Goal: Find specific page/section: Find specific page/section

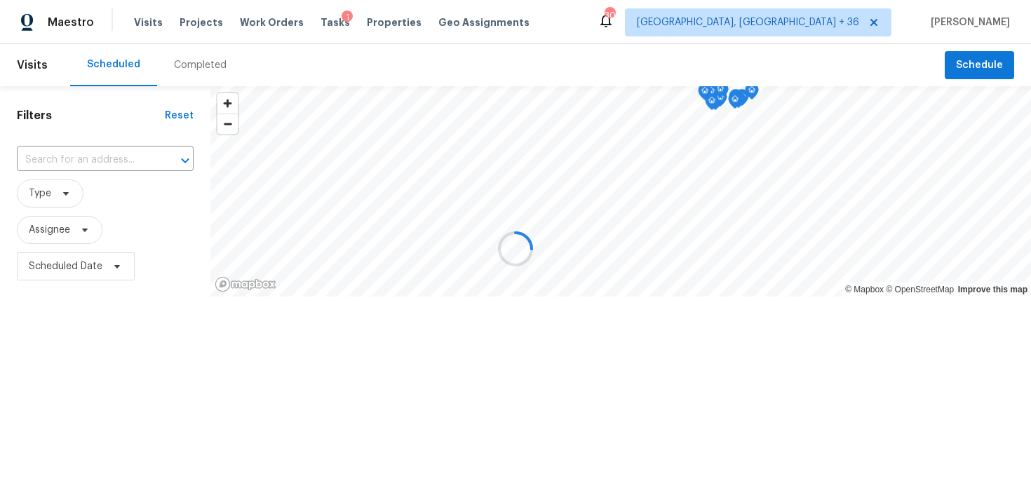
click at [196, 67] on div at bounding box center [515, 248] width 1031 height 497
click at [199, 67] on div at bounding box center [515, 248] width 1031 height 497
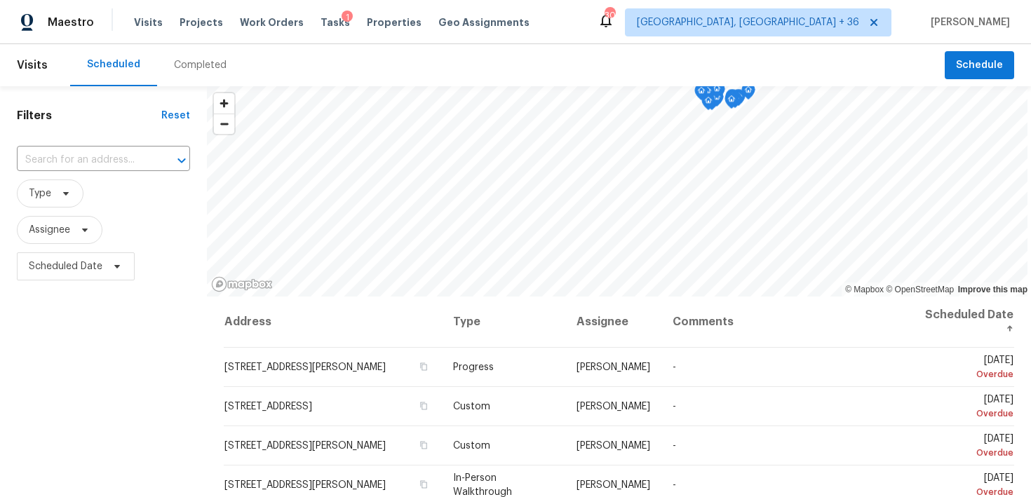
click at [191, 83] on div "Completed" at bounding box center [200, 65] width 86 height 42
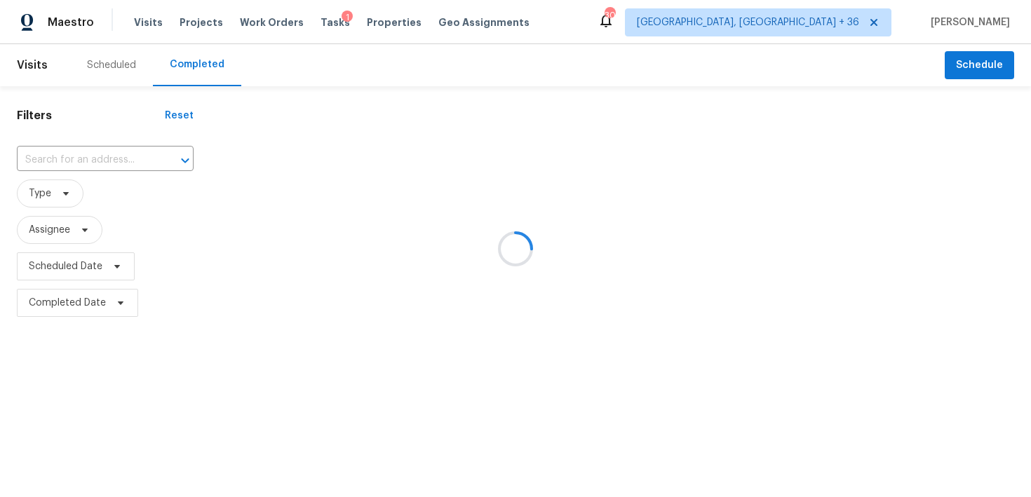
click at [71, 165] on div at bounding box center [515, 248] width 1031 height 497
click at [58, 158] on div at bounding box center [515, 248] width 1031 height 497
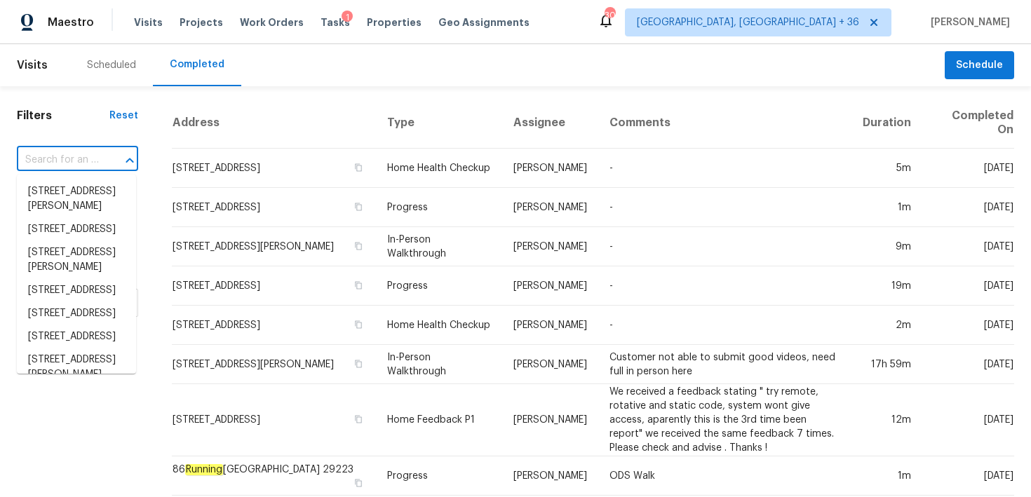
click at [62, 158] on input "text" at bounding box center [58, 160] width 82 height 22
paste input "[STREET_ADDRESS][DEMOGRAPHIC_DATA][PERSON_NAME]"
type input "[STREET_ADDRESS][DEMOGRAPHIC_DATA][PERSON_NAME]"
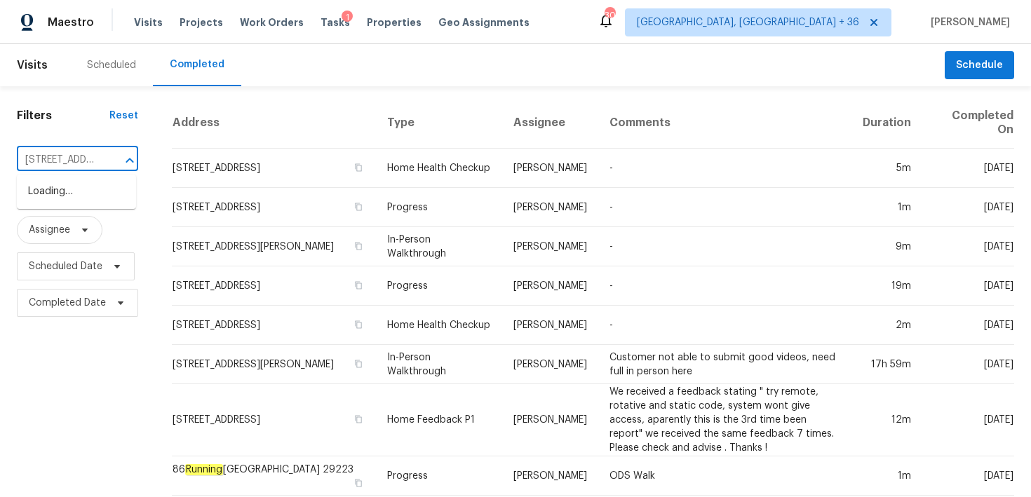
scroll to position [0, 93]
click at [52, 198] on li "[STREET_ADDRESS][DEMOGRAPHIC_DATA][PERSON_NAME]" at bounding box center [76, 206] width 119 height 53
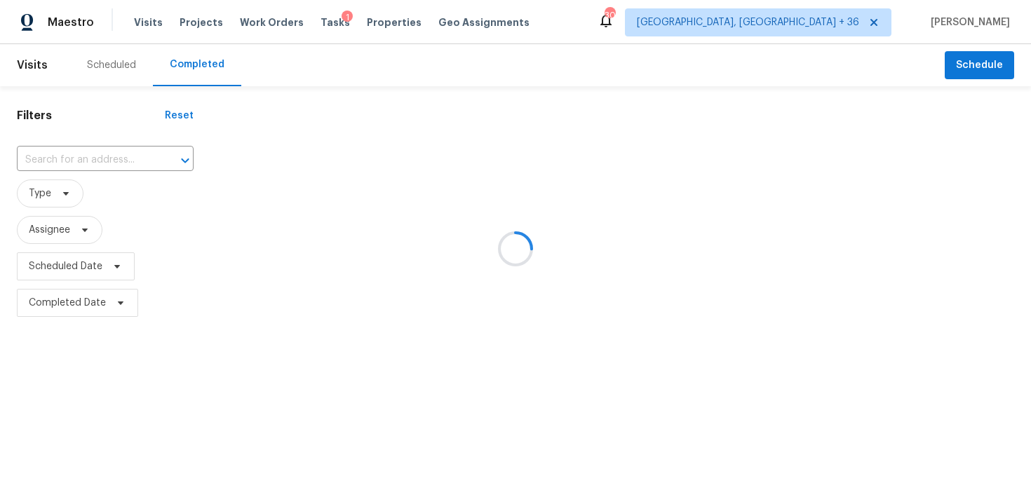
type input "[STREET_ADDRESS][DEMOGRAPHIC_DATA][PERSON_NAME]"
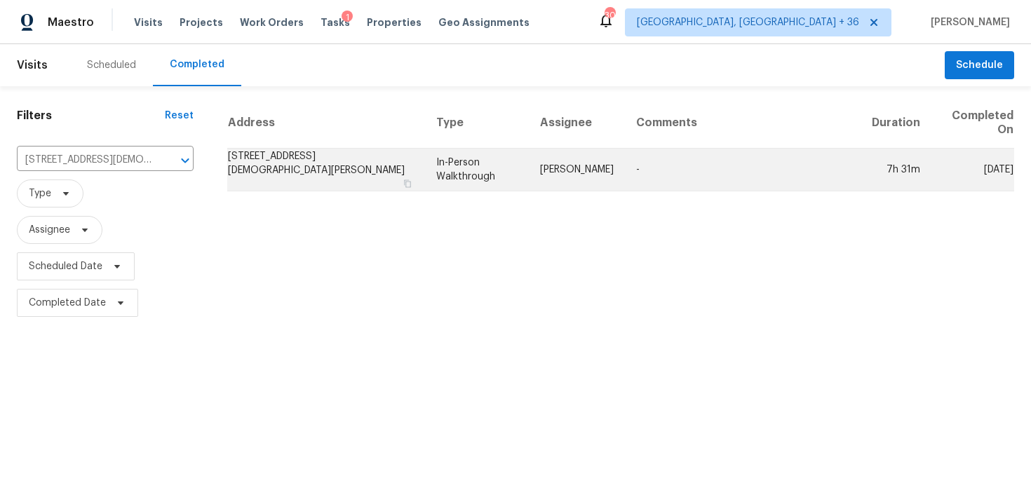
click at [452, 170] on td "In-Person Walkthrough" at bounding box center [476, 170] width 103 height 43
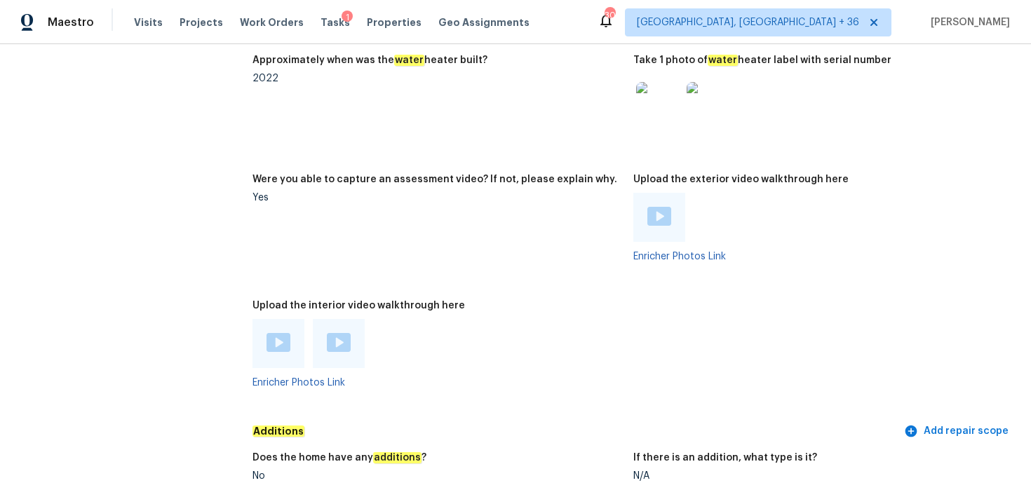
scroll to position [3070, 0]
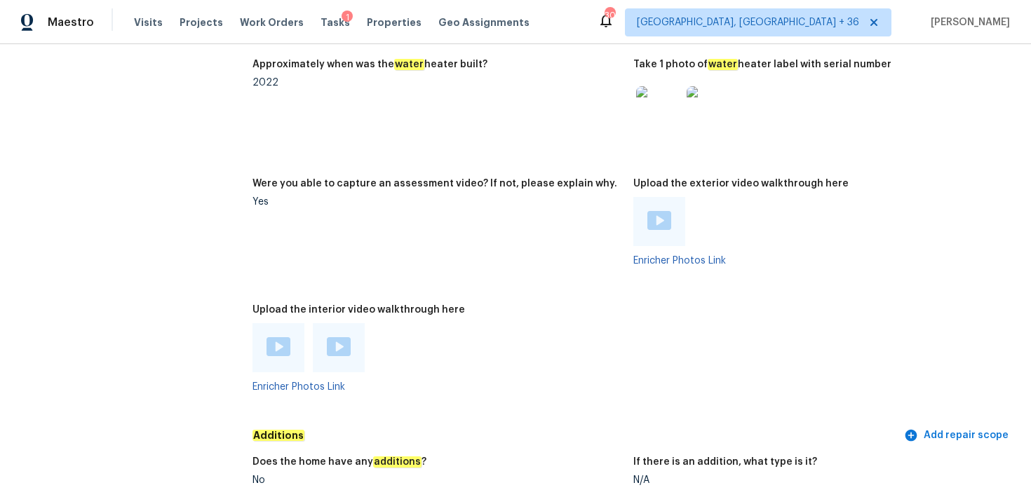
click at [274, 340] on img at bounding box center [278, 346] width 24 height 19
click at [346, 337] on img at bounding box center [339, 346] width 24 height 19
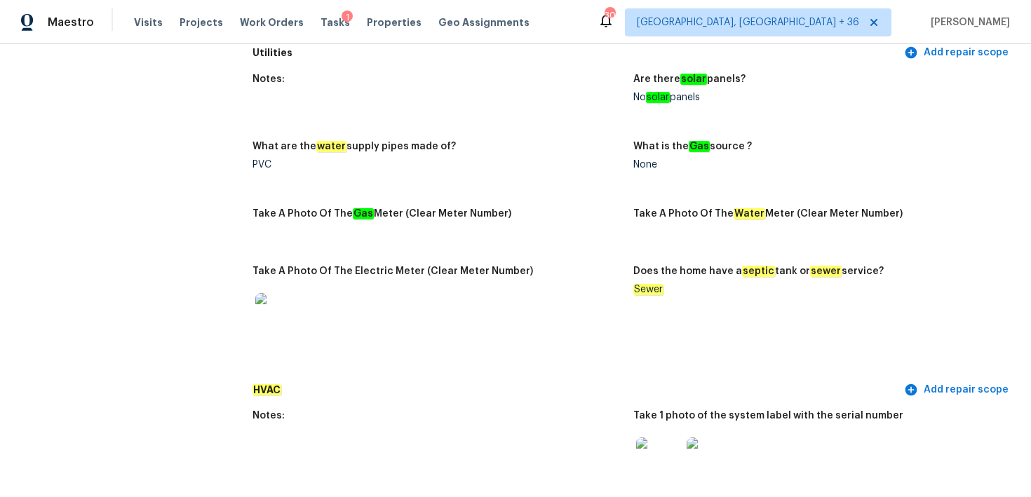
scroll to position [3224, 0]
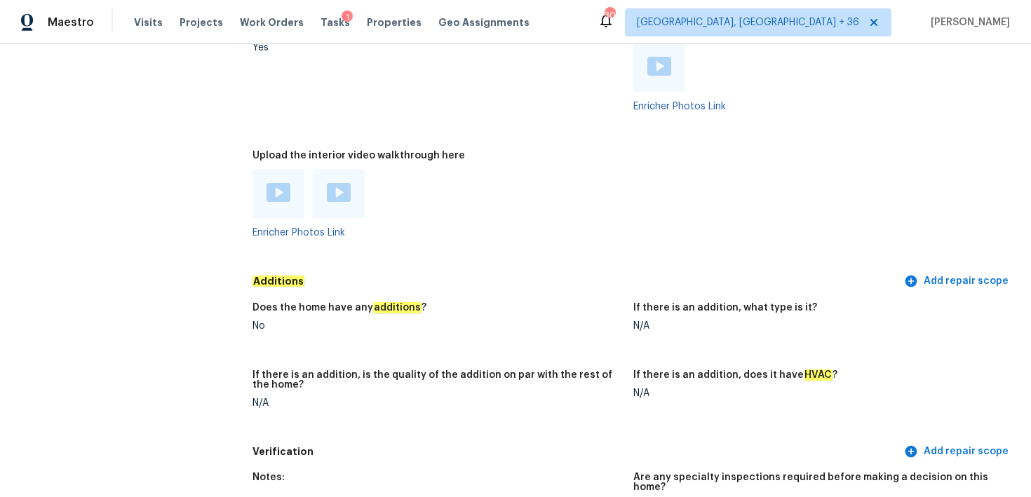
click at [340, 208] on div "Enricher Photos Link" at bounding box center [436, 203] width 369 height 69
click at [332, 193] on div at bounding box center [339, 193] width 24 height 21
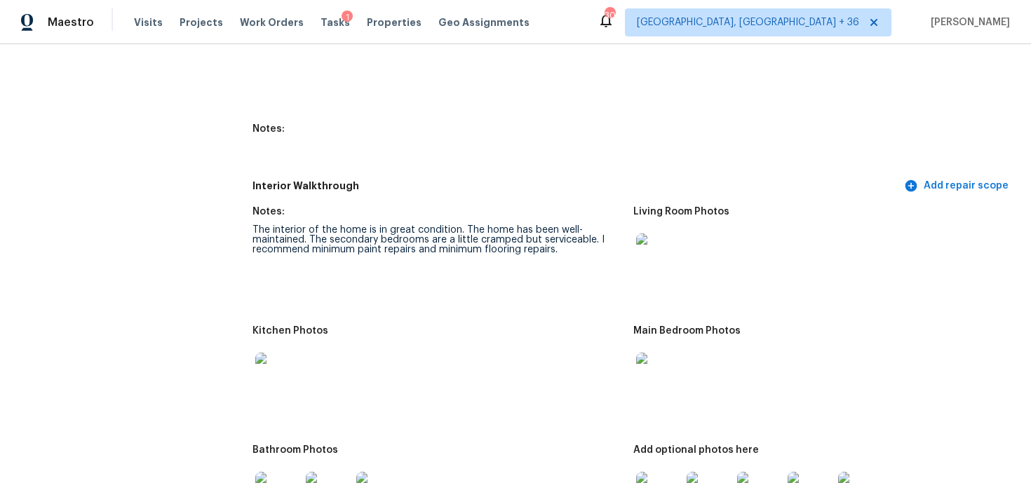
scroll to position [1979, 0]
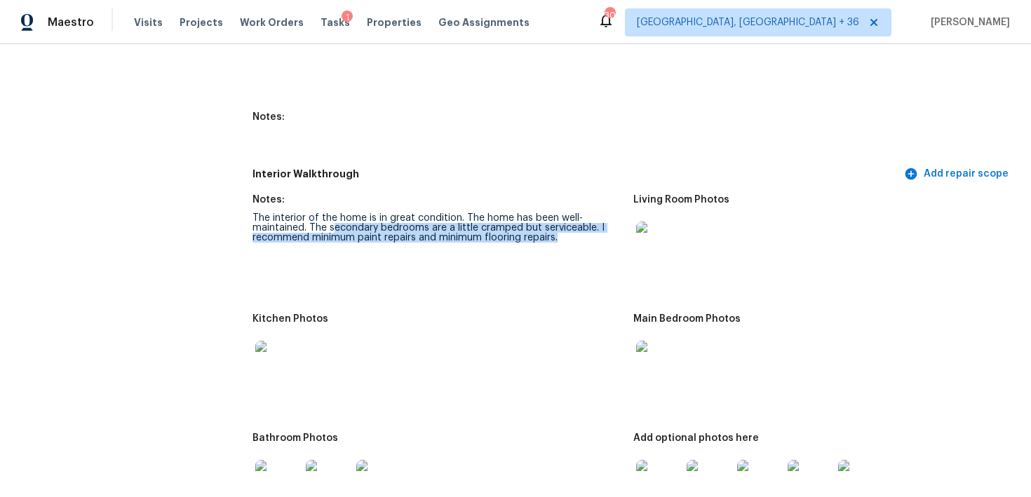
drag, startPoint x: 332, startPoint y: 224, endPoint x: 532, endPoint y: 246, distance: 201.1
click at [532, 246] on figure "Notes: The interior of the home is in great condition. The home has been well-m…" at bounding box center [442, 246] width 381 height 102
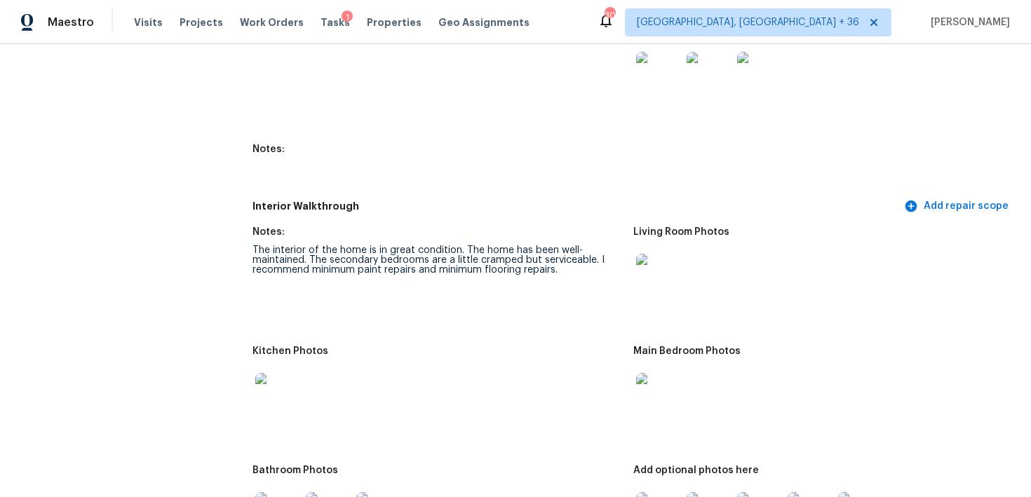
scroll to position [2103, 0]
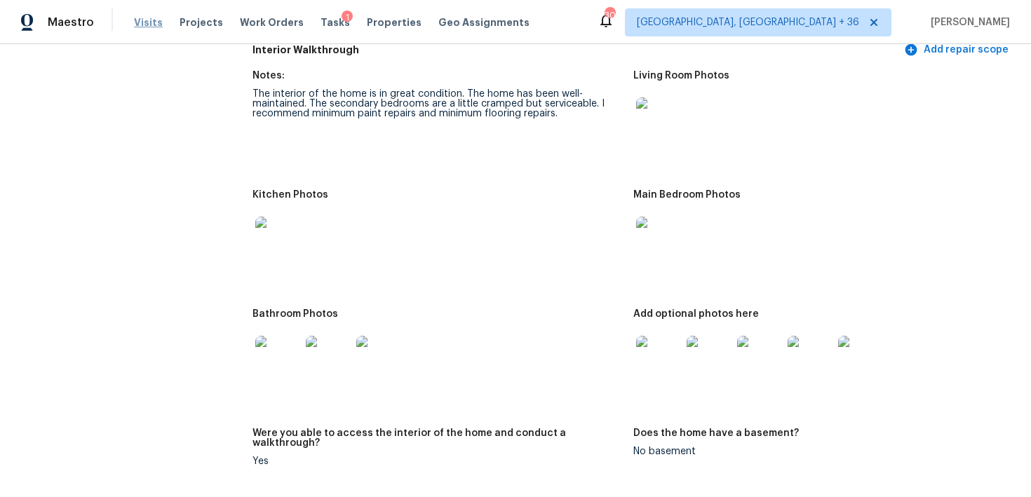
click at [142, 22] on span "Visits" at bounding box center [148, 22] width 29 height 14
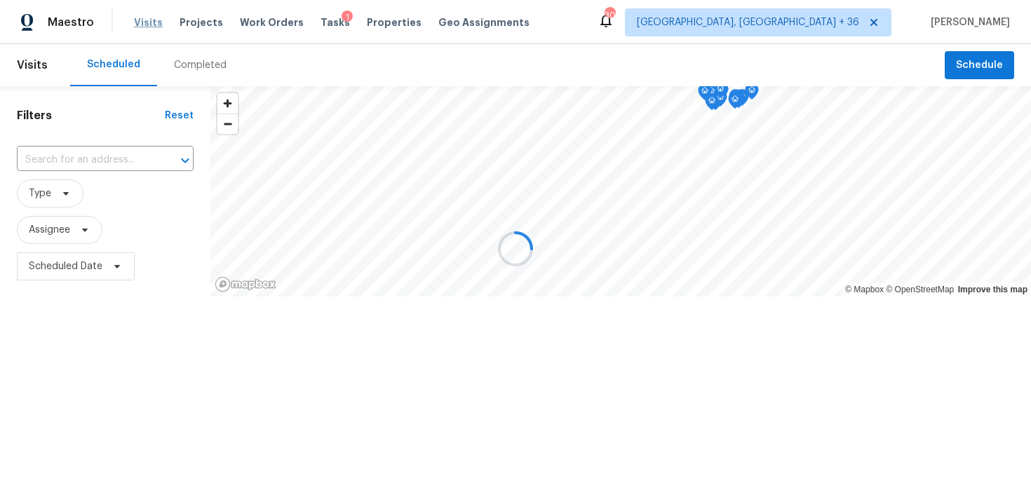
click at [142, 22] on div at bounding box center [515, 248] width 1031 height 497
click at [199, 62] on div at bounding box center [515, 248] width 1031 height 497
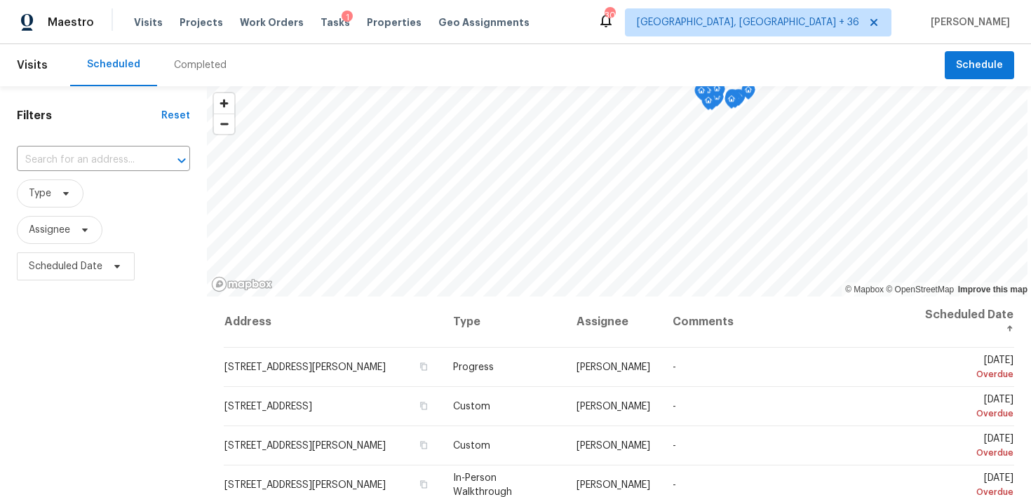
click at [191, 68] on div "Completed" at bounding box center [200, 65] width 53 height 14
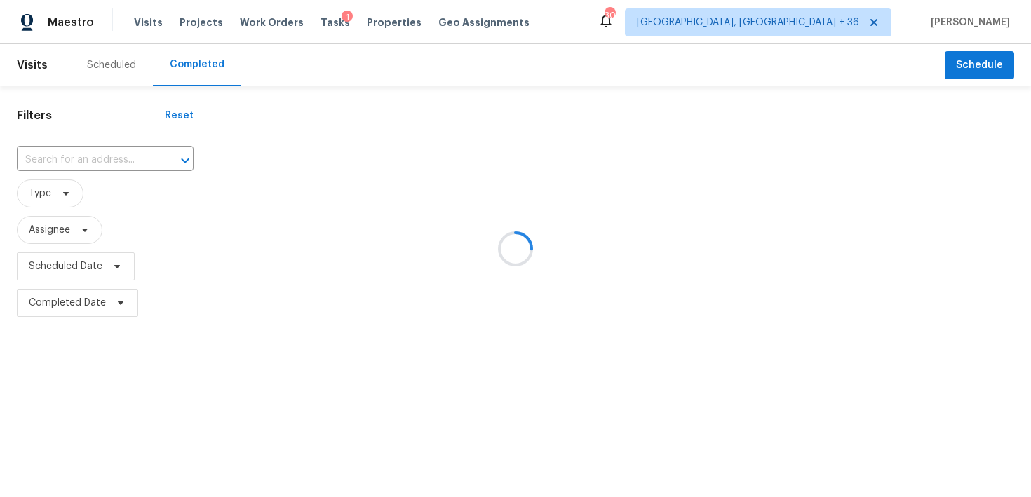
click at [75, 156] on div at bounding box center [515, 248] width 1031 height 497
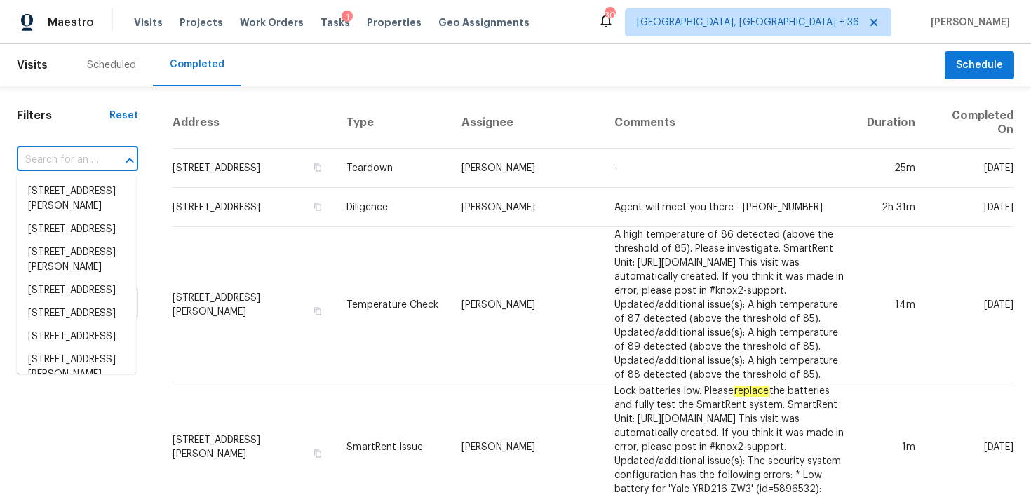
click at [46, 157] on input "text" at bounding box center [58, 160] width 82 height 22
paste input "[STREET_ADDRESS]"
type input "[STREET_ADDRESS]"
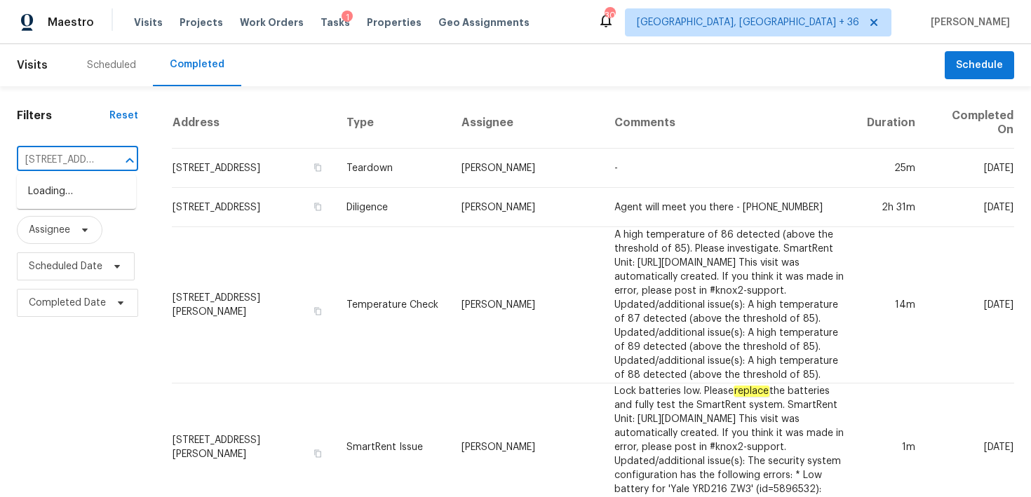
scroll to position [0, 120]
click at [48, 189] on li "[STREET_ADDRESS]" at bounding box center [76, 191] width 119 height 23
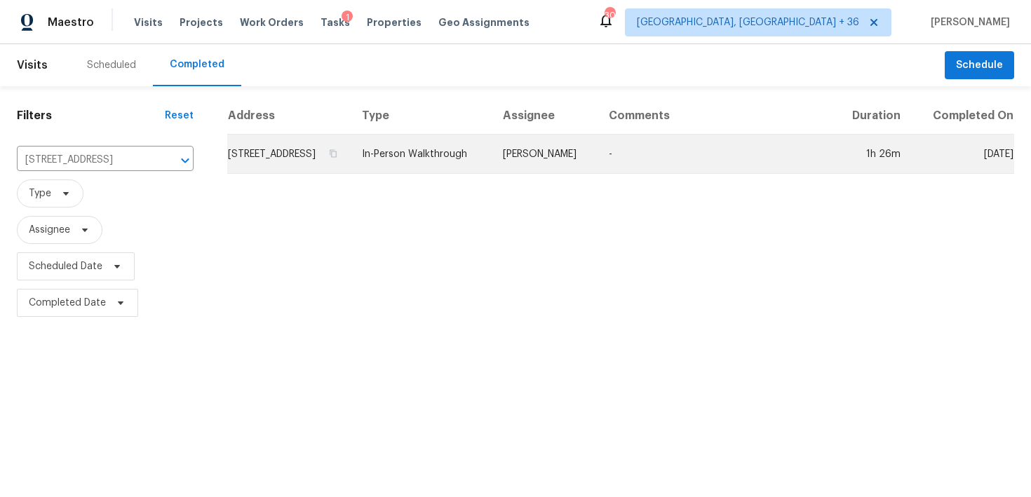
click at [447, 164] on td "In-Person Walkthrough" at bounding box center [421, 154] width 141 height 39
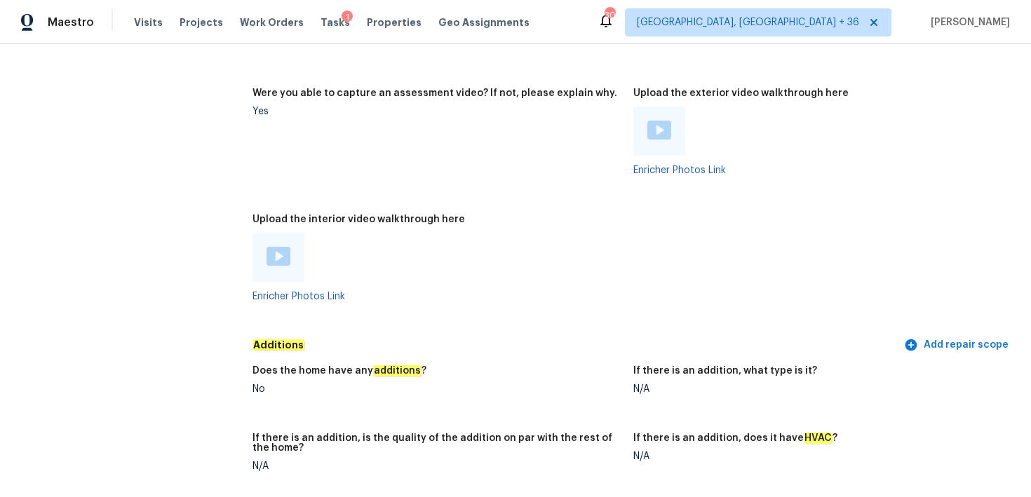
scroll to position [2580, 0]
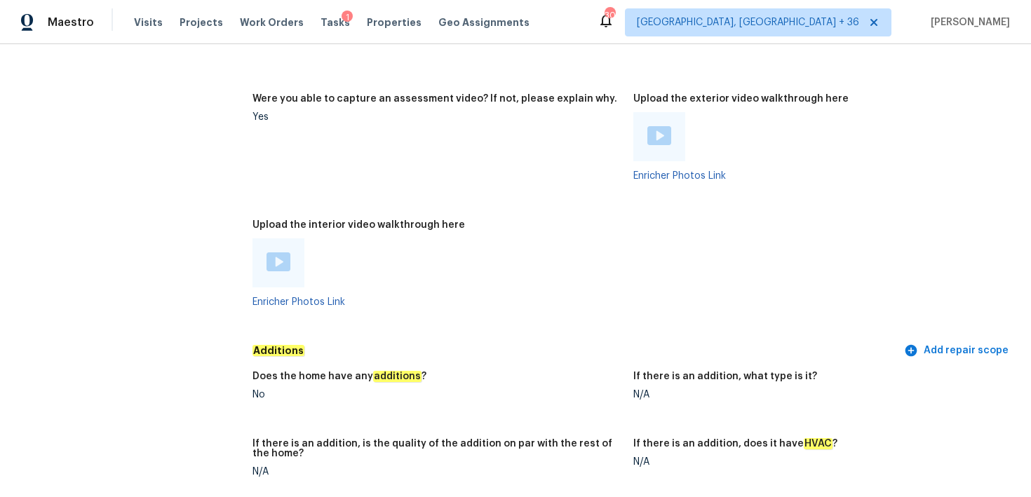
click at [287, 252] on img at bounding box center [278, 261] width 24 height 19
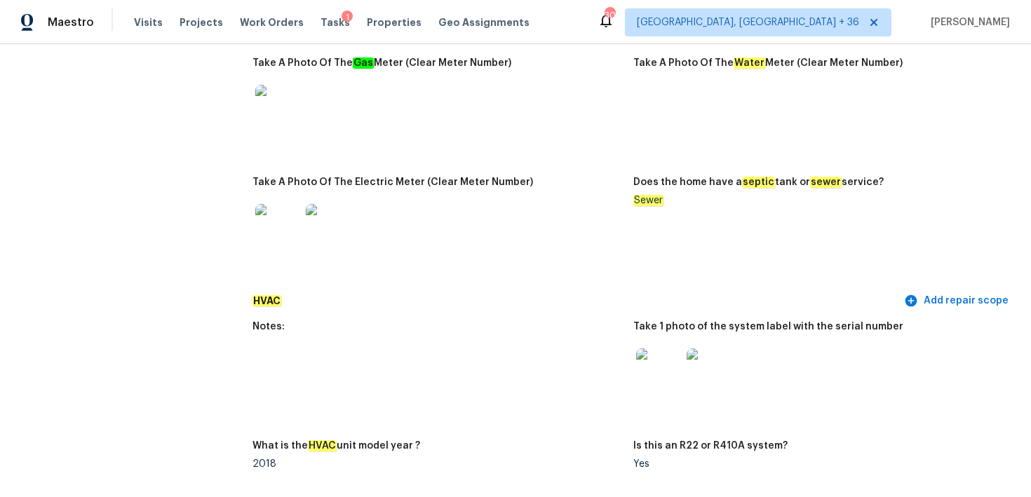
scroll to position [2649, 0]
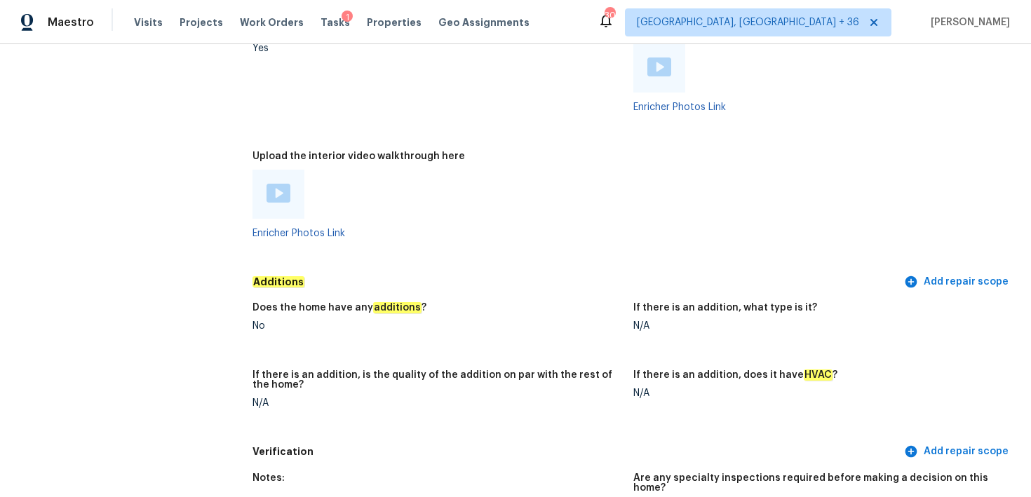
click at [287, 206] on div at bounding box center [278, 194] width 52 height 49
click at [280, 187] on img at bounding box center [278, 193] width 24 height 19
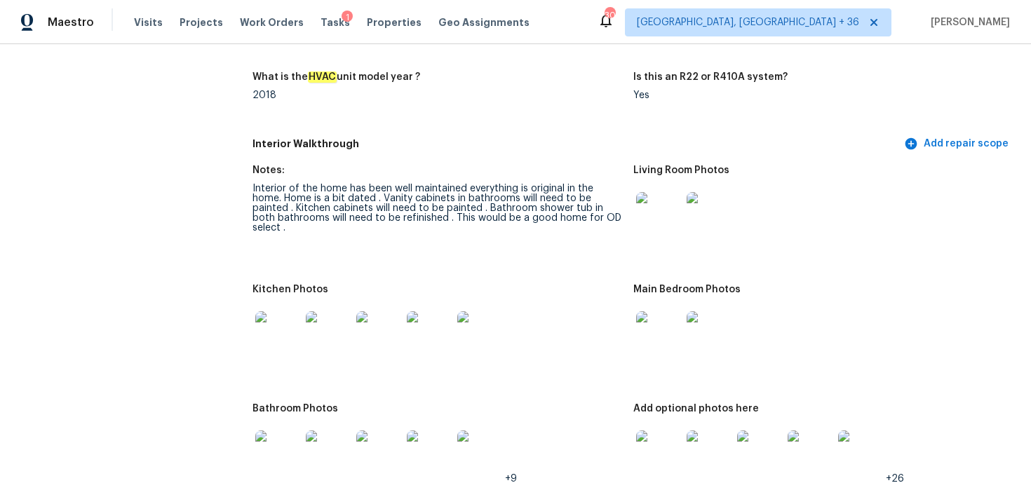
scroll to position [1452, 0]
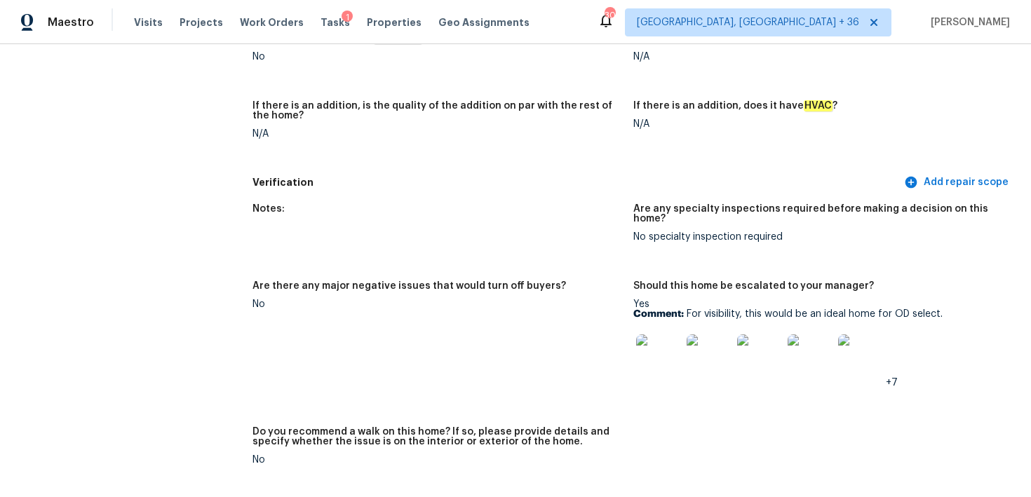
scroll to position [2937, 0]
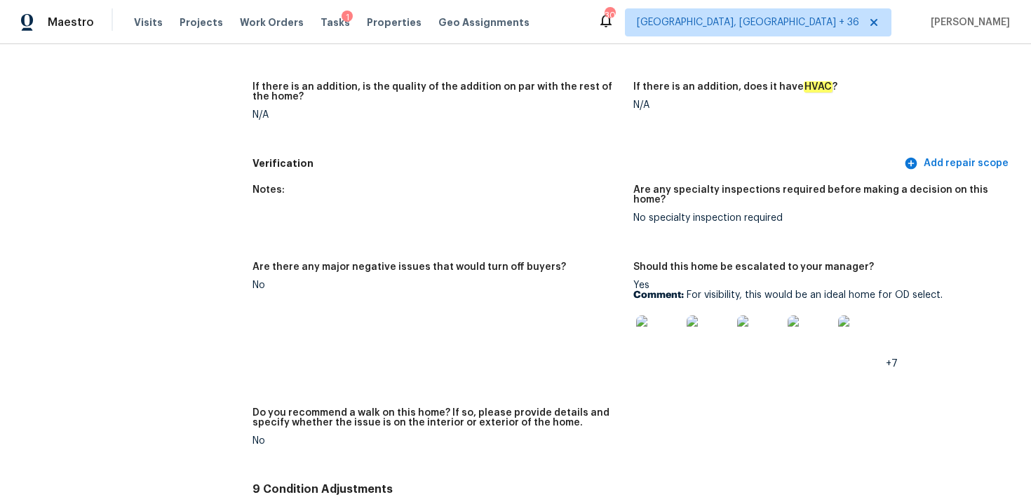
click at [714, 290] on p "Comment: For visibility, this would be an ideal home for OD select." at bounding box center [817, 295] width 369 height 10
click at [707, 290] on p "Comment: For visibility, this would be an ideal home for OD select." at bounding box center [817, 295] width 369 height 10
drag, startPoint x: 685, startPoint y: 273, endPoint x: 952, endPoint y: 274, distance: 267.1
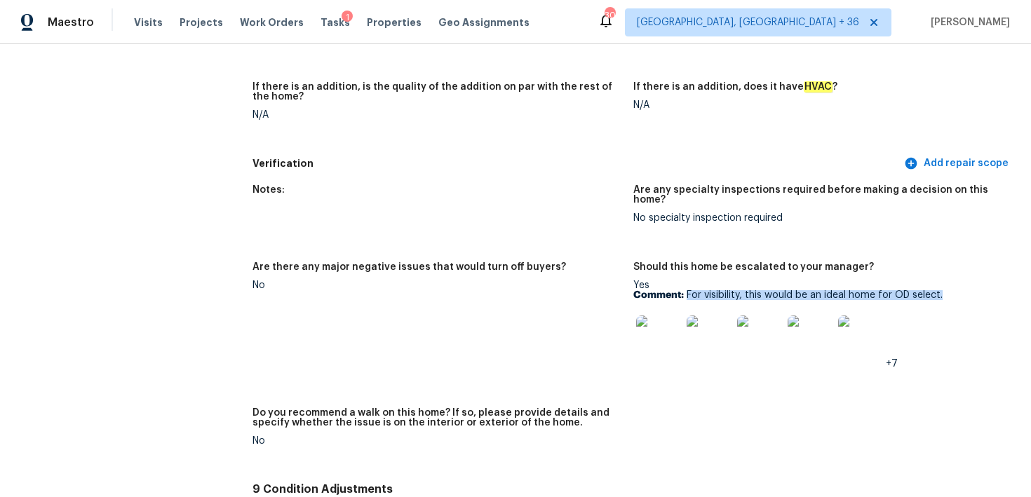
click at [952, 290] on p "Comment: For visibility, this would be an ideal home for OD select." at bounding box center [817, 295] width 369 height 10
copy p "For visibility, this would be an ideal home for OD select."
click at [650, 316] on img at bounding box center [658, 338] width 45 height 45
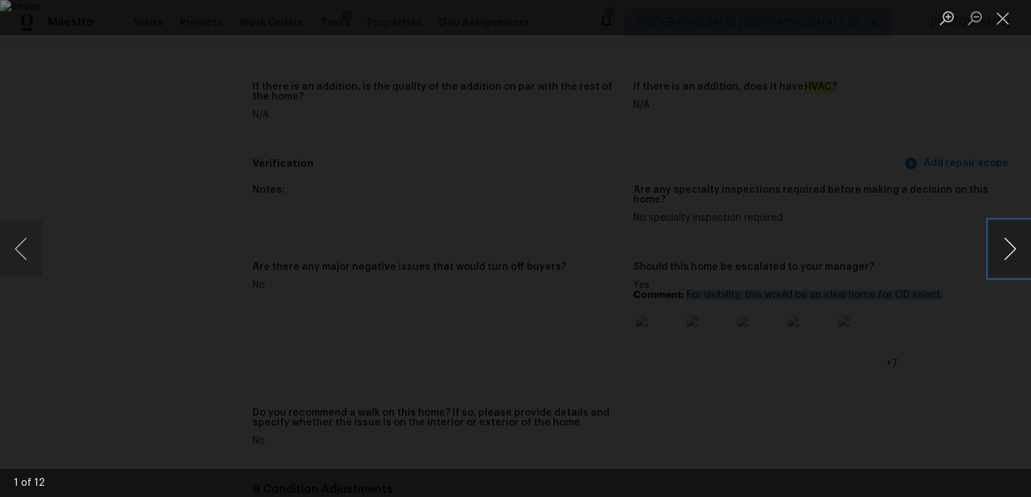
click at [997, 253] on button "Next image" at bounding box center [1010, 249] width 42 height 56
click at [1016, 250] on button "Next image" at bounding box center [1010, 249] width 42 height 56
click at [1015, 247] on button "Next image" at bounding box center [1010, 249] width 42 height 56
click at [1017, 245] on button "Next image" at bounding box center [1010, 249] width 42 height 56
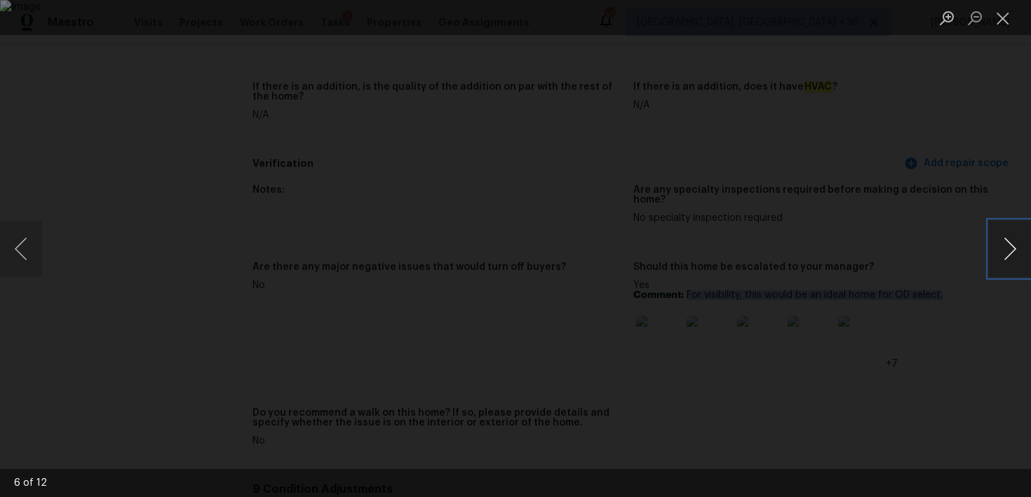
click at [1017, 245] on button "Next image" at bounding box center [1010, 249] width 42 height 56
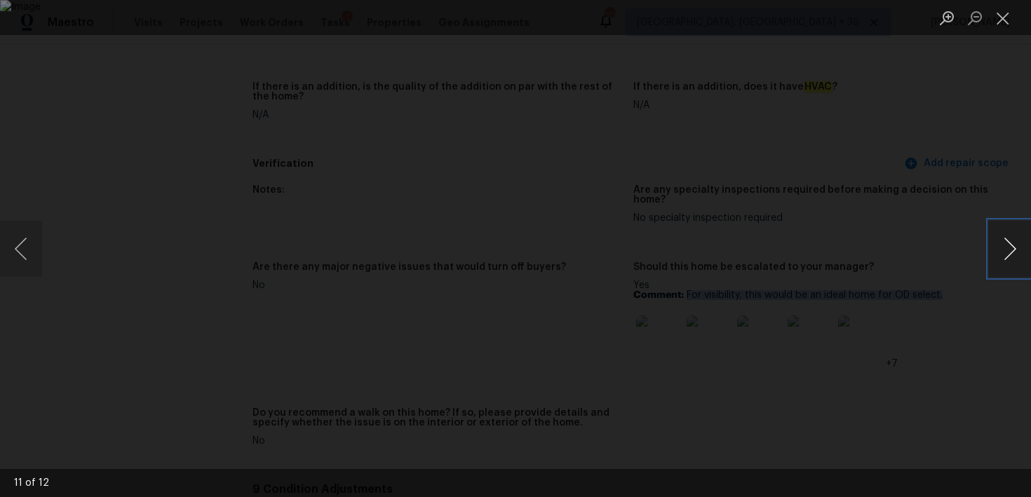
click at [1017, 245] on button "Next image" at bounding box center [1010, 249] width 42 height 56
click at [1010, 15] on button "Close lightbox" at bounding box center [1003, 18] width 28 height 25
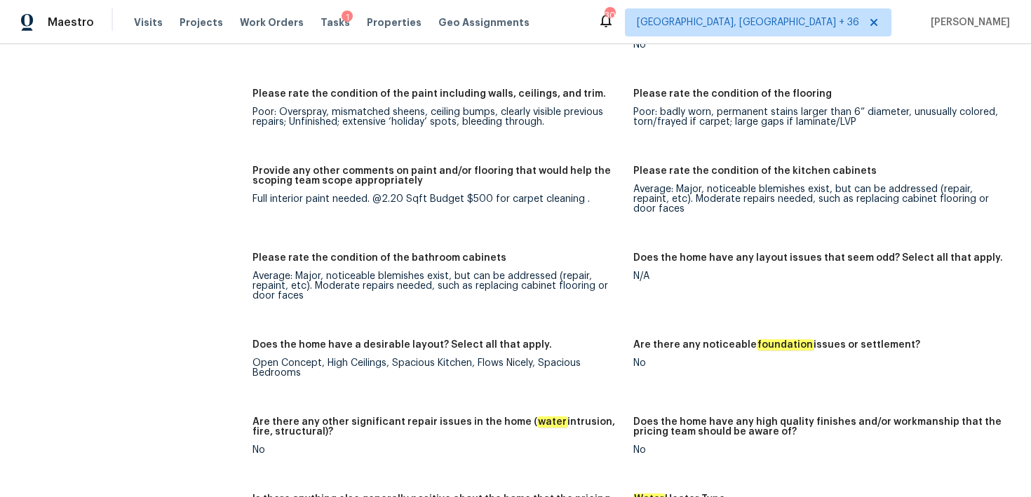
scroll to position [1979, 0]
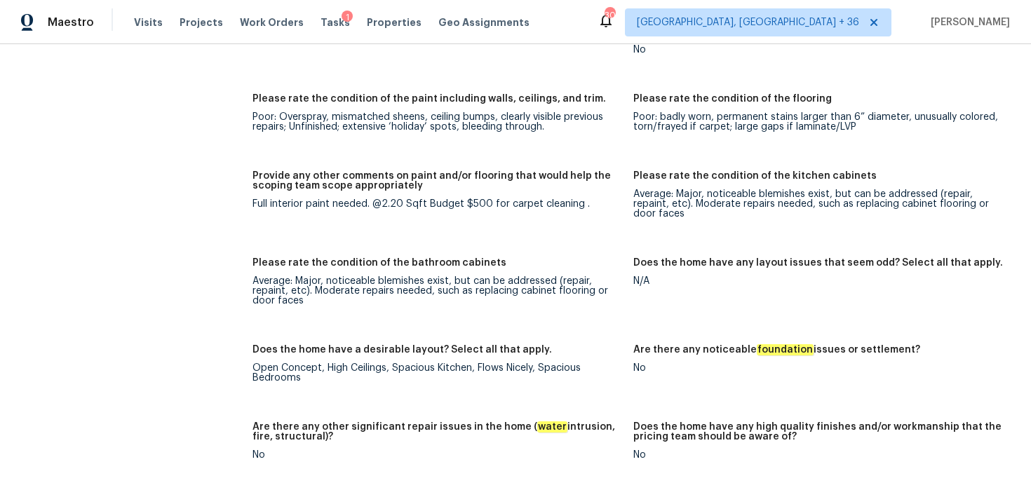
drag, startPoint x: 340, startPoint y: 202, endPoint x: 405, endPoint y: 203, distance: 65.2
click at [405, 203] on figure "Provide any other comments on paint and/or flooring that would help the scoping…" at bounding box center [442, 206] width 381 height 70
drag, startPoint x: 377, startPoint y: 190, endPoint x: 452, endPoint y: 201, distance: 75.9
click at [452, 201] on figure "Provide any other comments on paint and/or flooring that would help the scoping…" at bounding box center [442, 206] width 381 height 70
drag, startPoint x: 459, startPoint y: 201, endPoint x: 530, endPoint y: 202, distance: 70.8
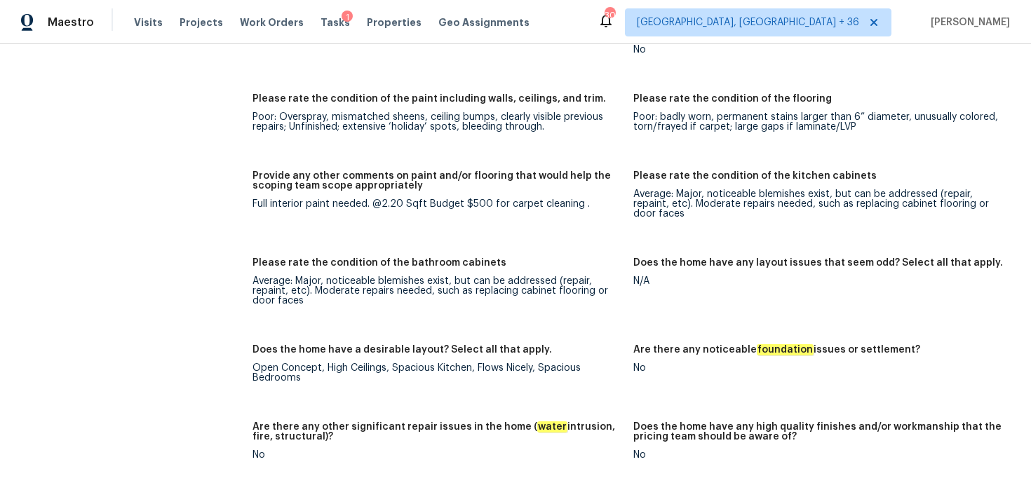
click at [530, 202] on figure "Provide any other comments on paint and/or flooring that would help the scoping…" at bounding box center [442, 206] width 381 height 70
click at [957, 64] on figure "Is there HVAC present in the basement? No" at bounding box center [823, 52] width 381 height 50
drag, startPoint x: 383, startPoint y: 191, endPoint x: 402, endPoint y: 191, distance: 19.6
click at [402, 199] on div "Full interior paint needed. @2.20 Sqft Budget $500 for carpet cleaning ." at bounding box center [436, 204] width 369 height 10
copy div "2.20"
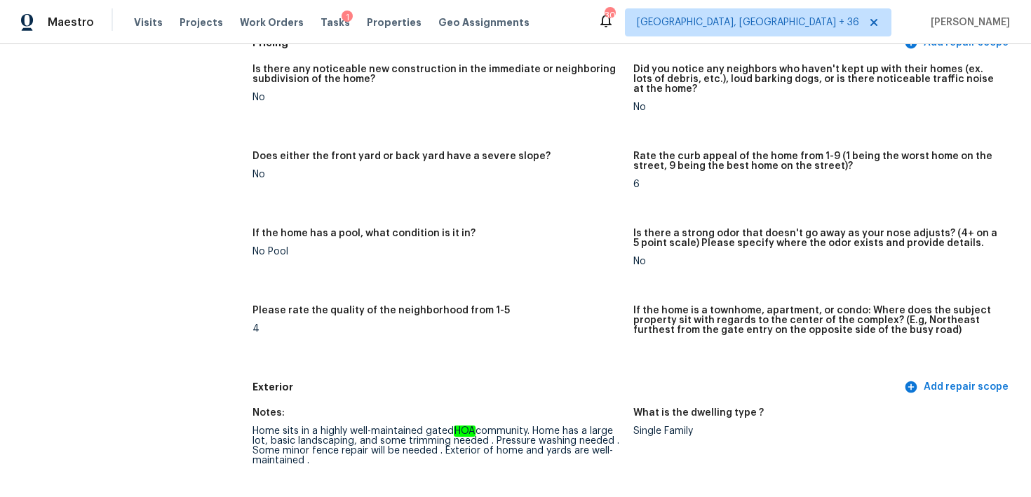
scroll to position [0, 0]
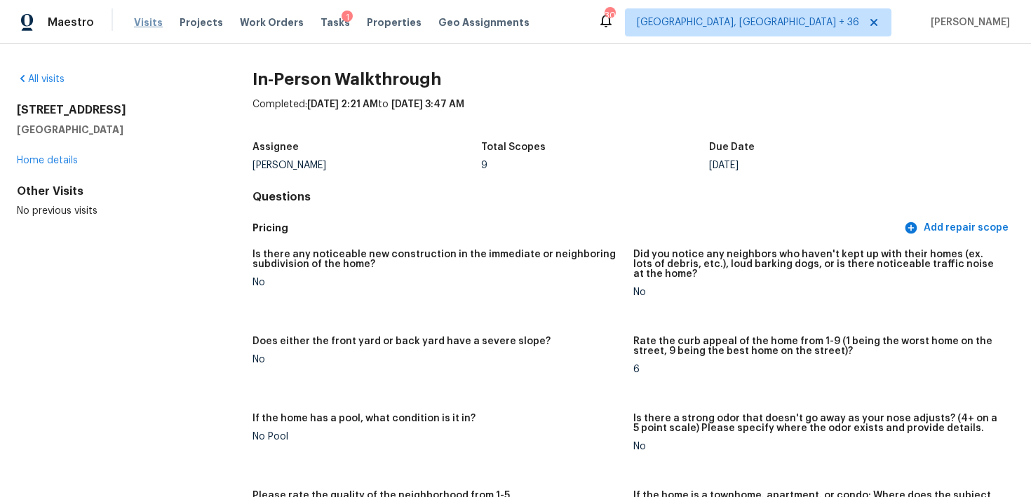
click at [146, 24] on span "Visits" at bounding box center [148, 22] width 29 height 14
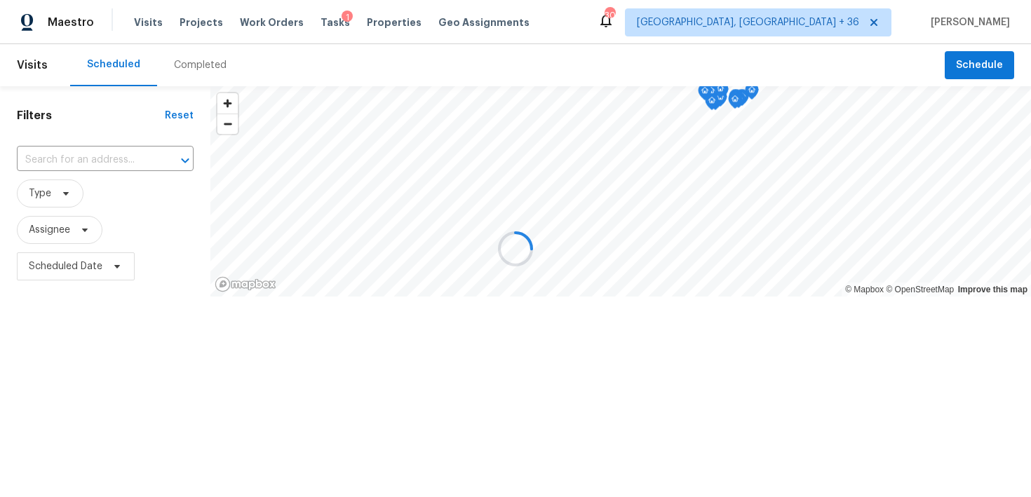
click at [172, 64] on div at bounding box center [515, 248] width 1031 height 497
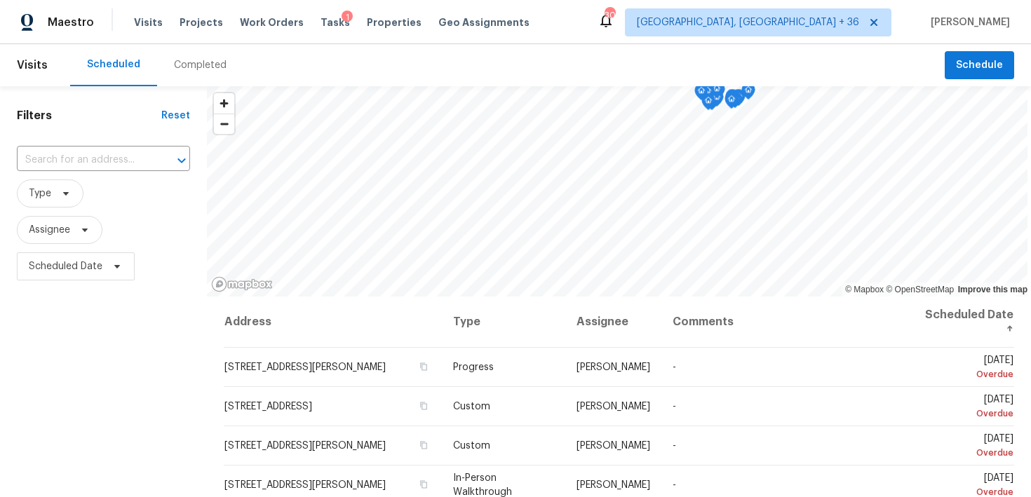
click at [178, 68] on div "Completed" at bounding box center [200, 65] width 53 height 14
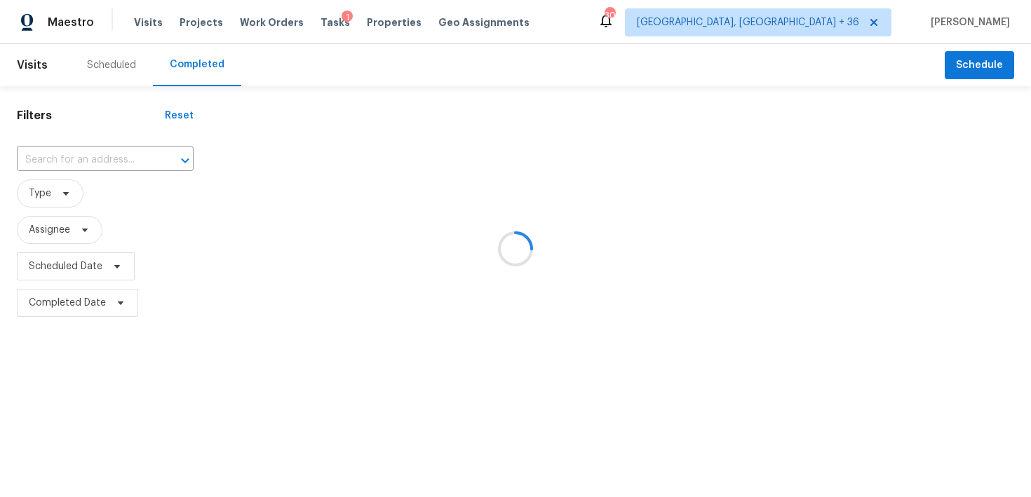
click at [178, 68] on div at bounding box center [515, 248] width 1031 height 497
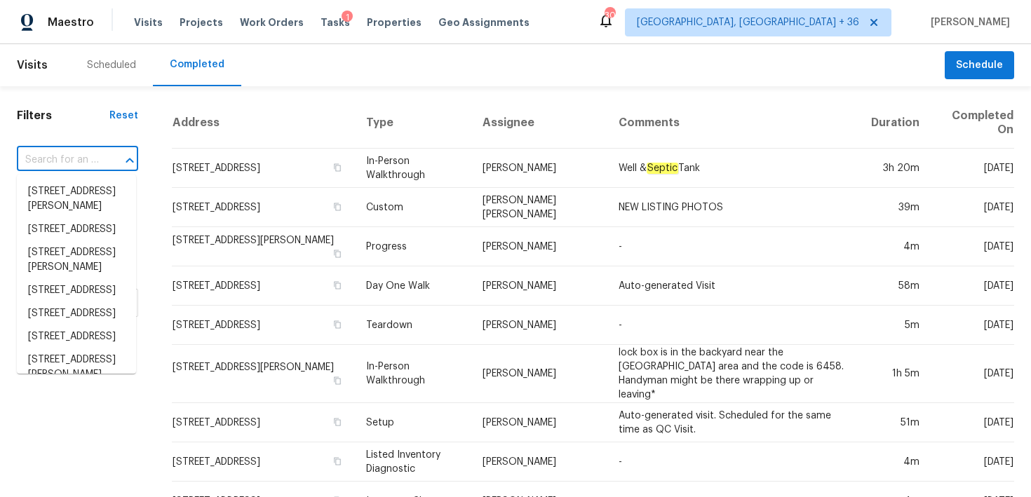
click at [87, 157] on input "text" at bounding box center [58, 160] width 82 height 22
paste input "[STREET_ADDRESS][PERSON_NAME]"
type input "[STREET_ADDRESS][PERSON_NAME]"
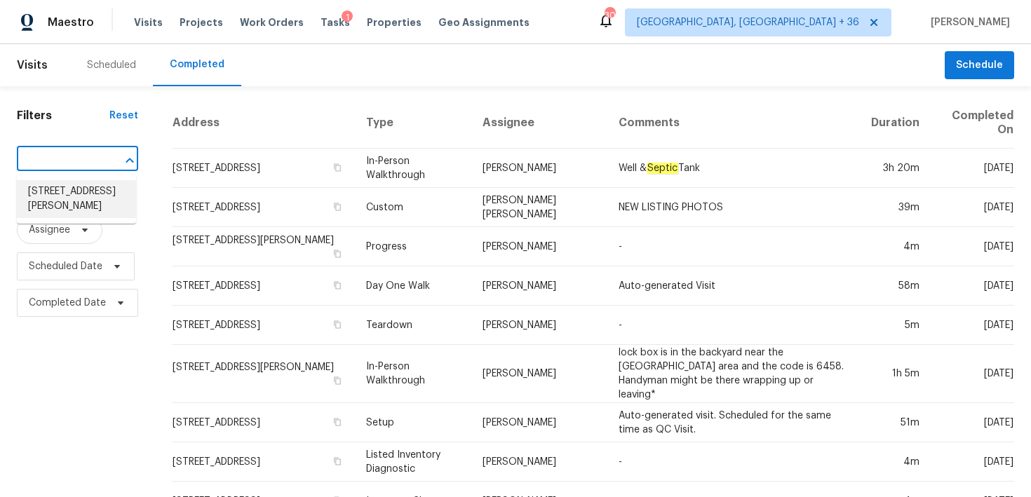
click at [46, 193] on li "[STREET_ADDRESS][PERSON_NAME]" at bounding box center [76, 199] width 119 height 38
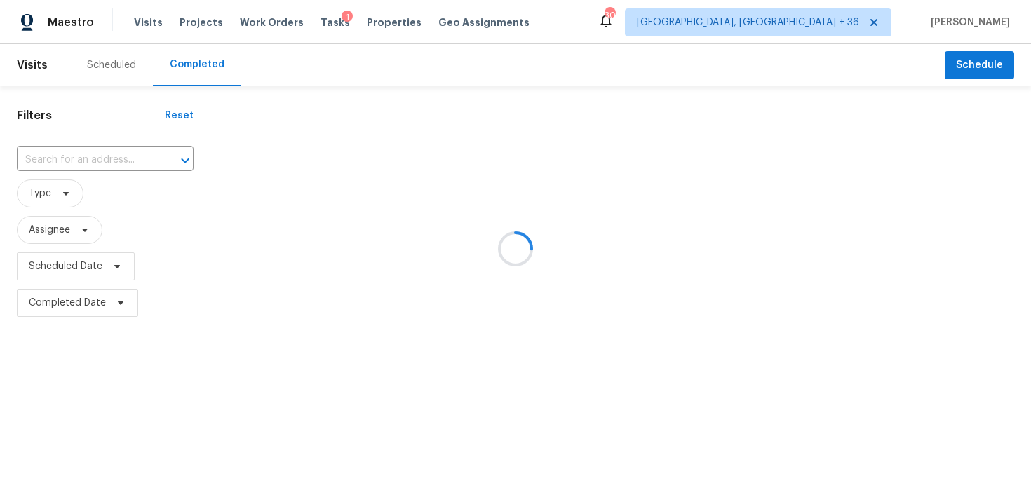
type input "[STREET_ADDRESS][PERSON_NAME]"
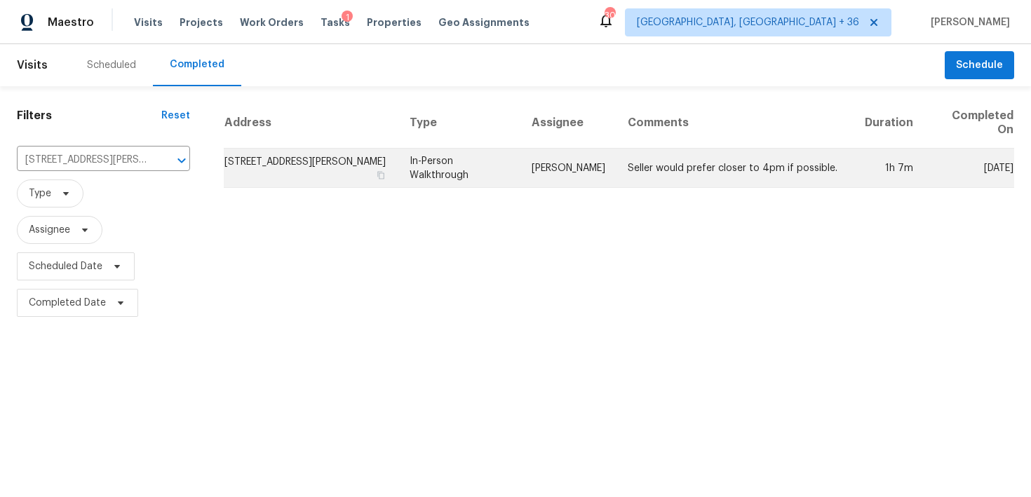
click at [461, 157] on td "In-Person Walkthrough" at bounding box center [458, 168] width 121 height 39
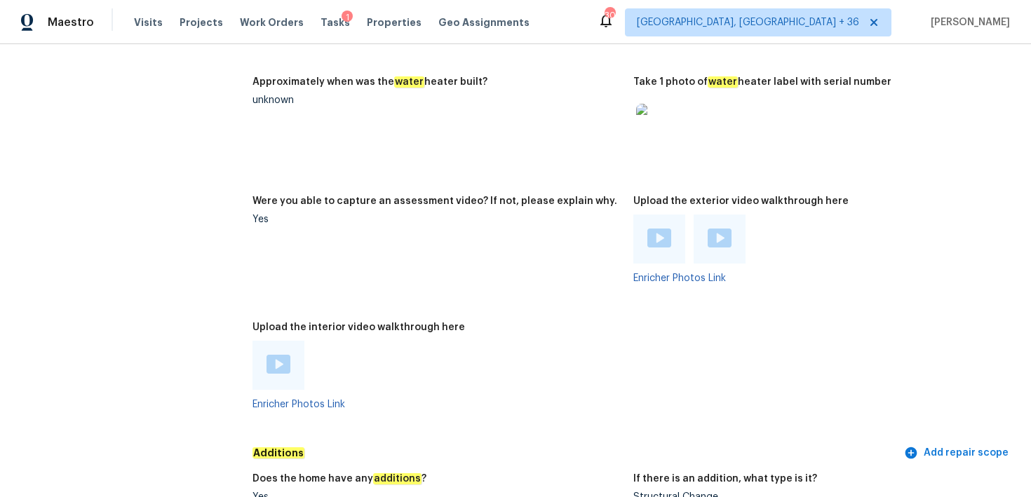
scroll to position [3068, 0]
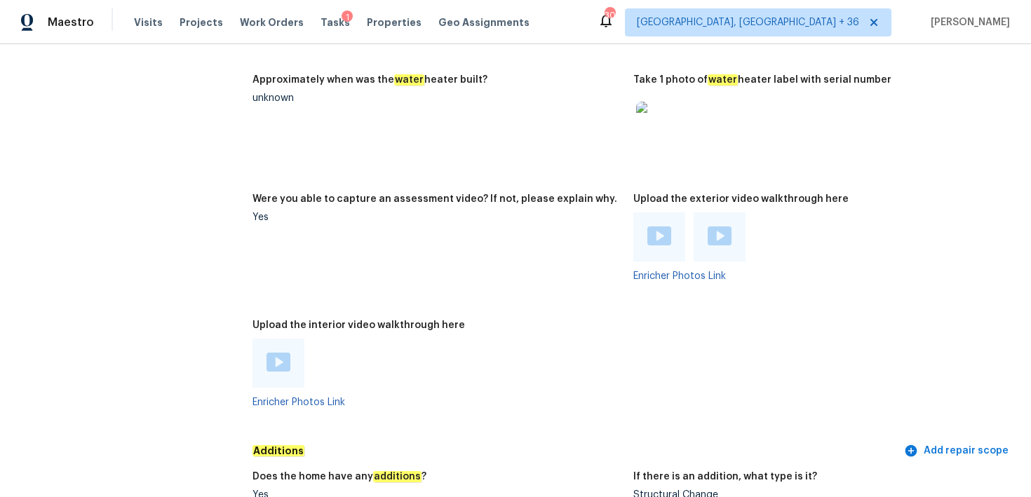
click at [280, 353] on img at bounding box center [278, 362] width 24 height 19
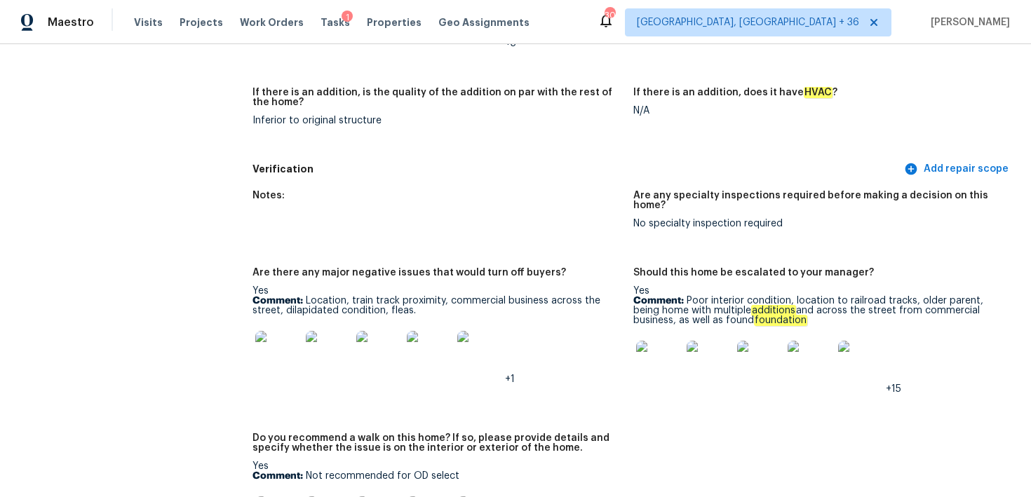
scroll to position [3635, 0]
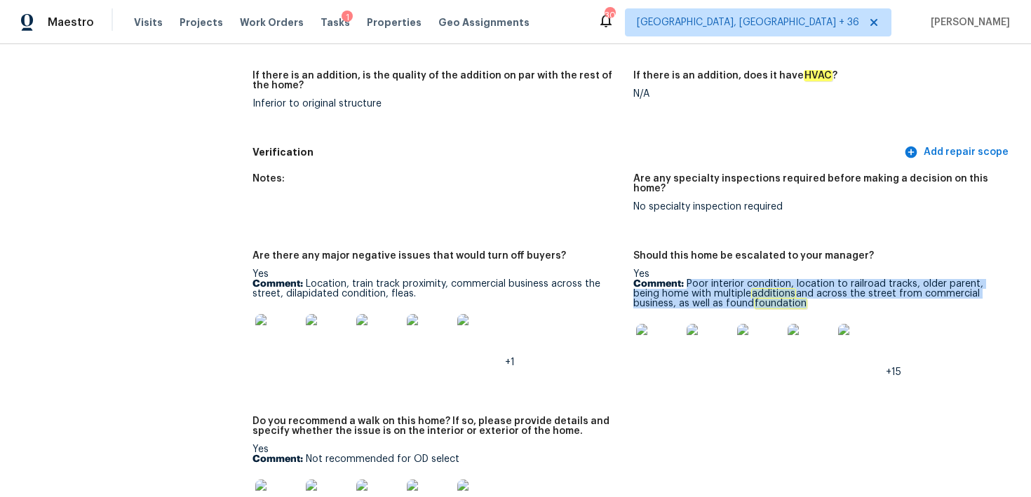
drag, startPoint x: 686, startPoint y: 254, endPoint x: 803, endPoint y: 275, distance: 119.0
click at [806, 279] on p "Comment: Poor interior condition, location to railroad tracks, older parent, be…" at bounding box center [817, 293] width 369 height 29
copy p "Poor interior condition, location to railroad tracks, older parent, being home …"
click at [665, 325] on img at bounding box center [658, 346] width 45 height 45
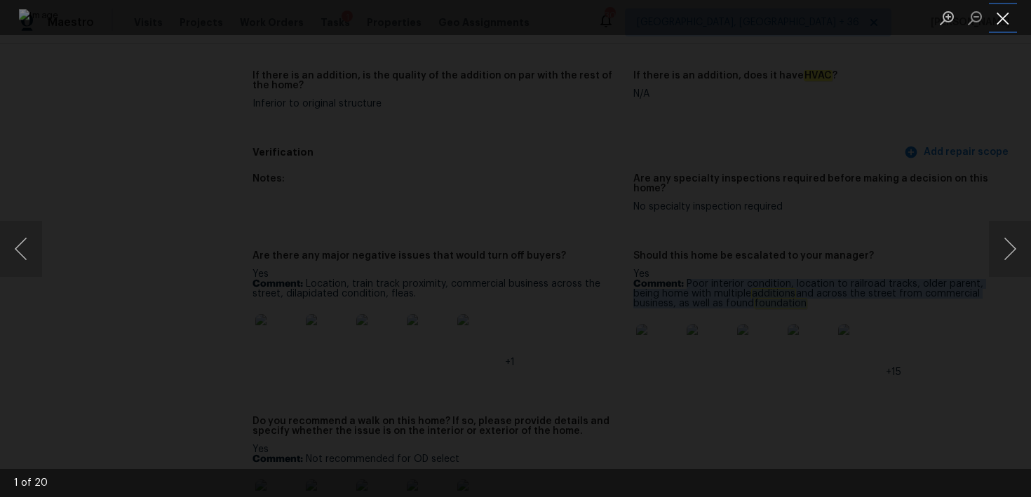
click at [1004, 15] on button "Close lightbox" at bounding box center [1003, 18] width 28 height 25
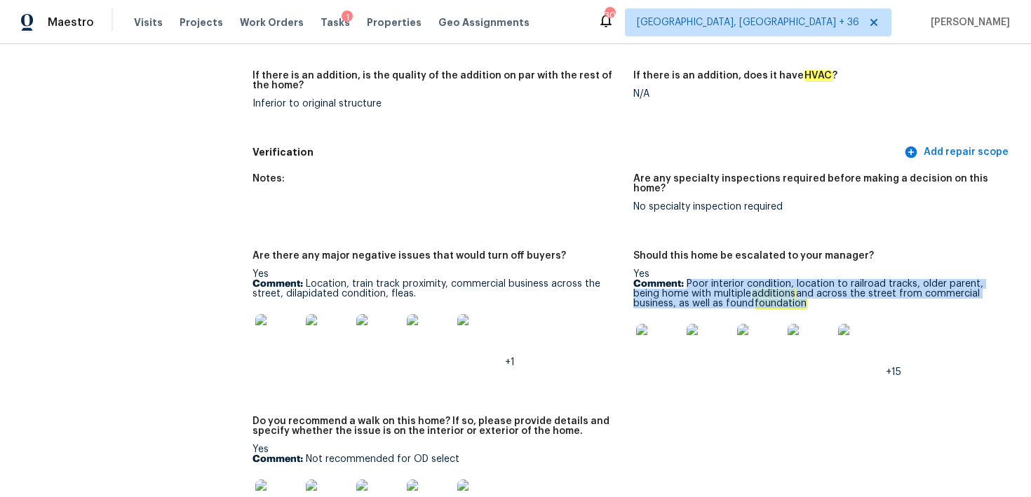
click at [647, 324] on img at bounding box center [658, 346] width 45 height 45
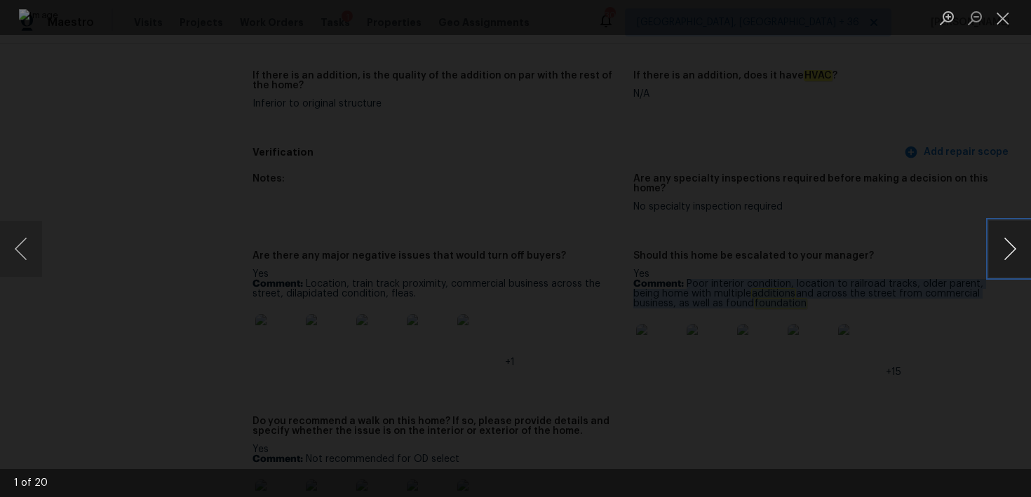
click at [1004, 263] on button "Next image" at bounding box center [1010, 249] width 42 height 56
click at [1005, 259] on button "Next image" at bounding box center [1010, 249] width 42 height 56
click at [1008, 257] on button "Next image" at bounding box center [1010, 249] width 42 height 56
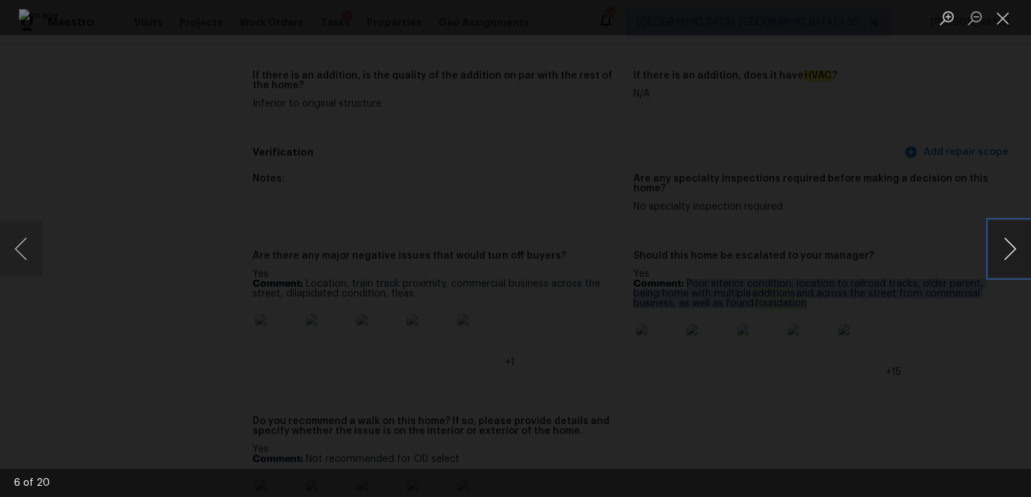
click at [1008, 257] on button "Next image" at bounding box center [1010, 249] width 42 height 56
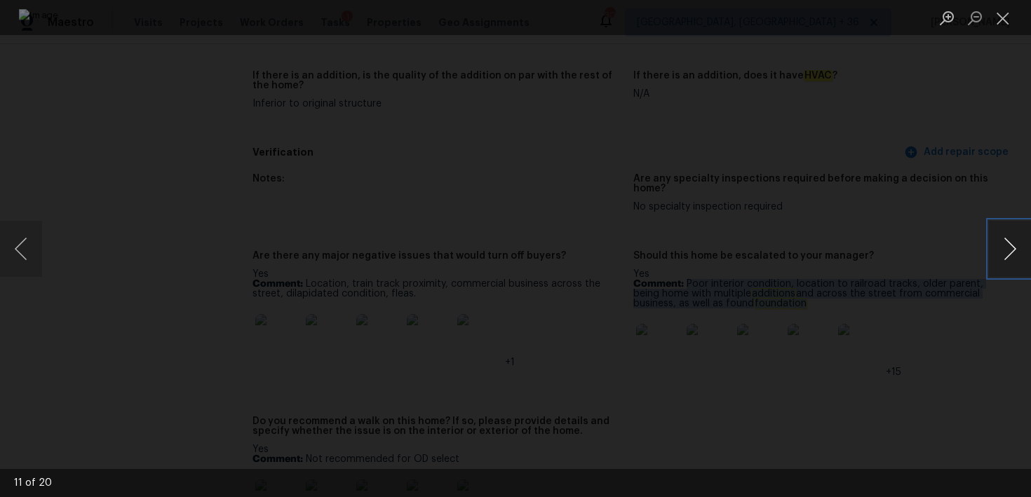
click at [1008, 257] on button "Next image" at bounding box center [1010, 249] width 42 height 56
click at [998, 13] on button "Close lightbox" at bounding box center [1003, 18] width 28 height 25
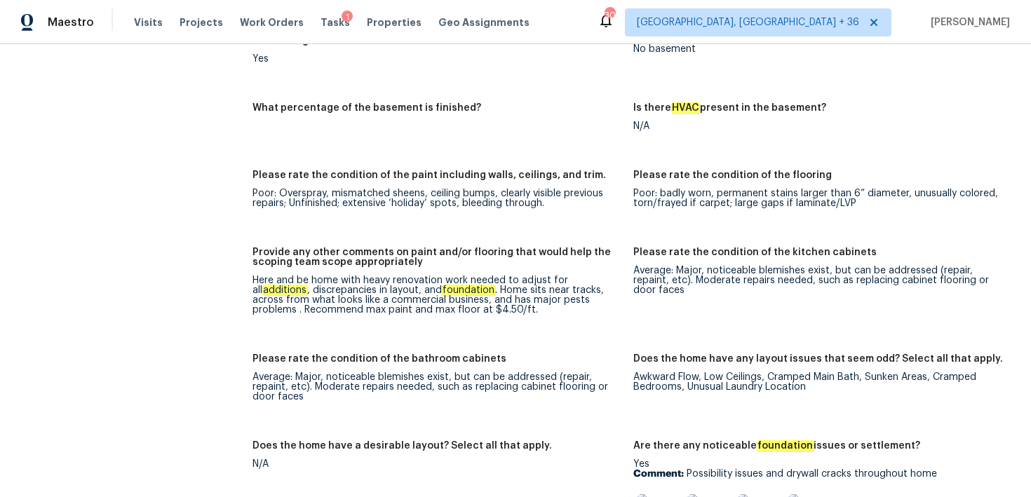
scroll to position [3229, 0]
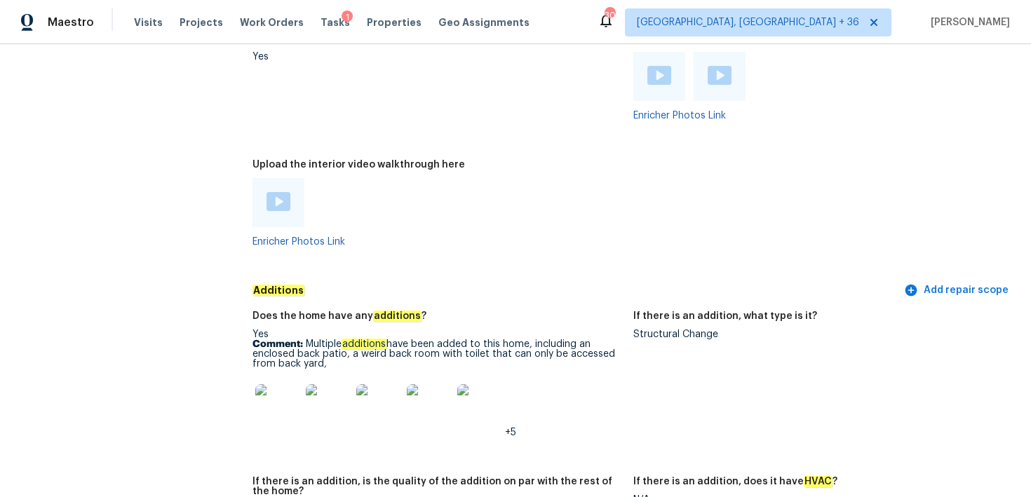
drag, startPoint x: 304, startPoint y: 326, endPoint x: 329, endPoint y: 347, distance: 32.3
click at [330, 348] on p "Comment: Multiple additions have been added to this home, including an enclosed…" at bounding box center [436, 353] width 369 height 29
copy p "Multiple additions have been added to this home, including an enclosed back pat…"
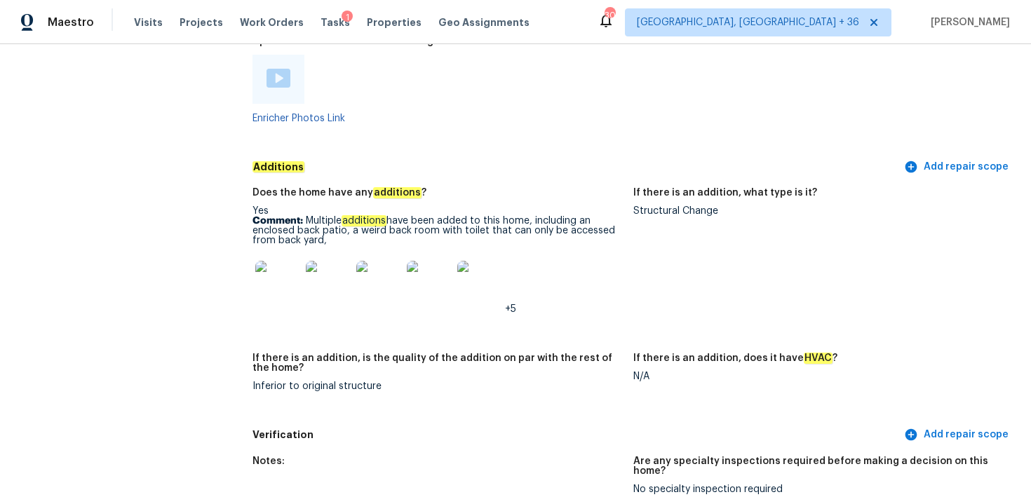
click at [285, 262] on img at bounding box center [277, 283] width 45 height 45
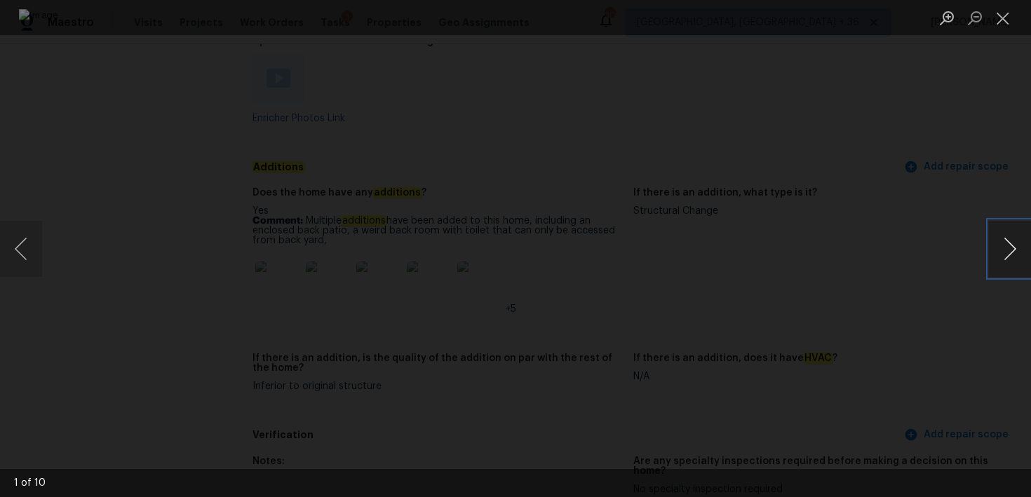
click at [1009, 251] on button "Next image" at bounding box center [1010, 249] width 42 height 56
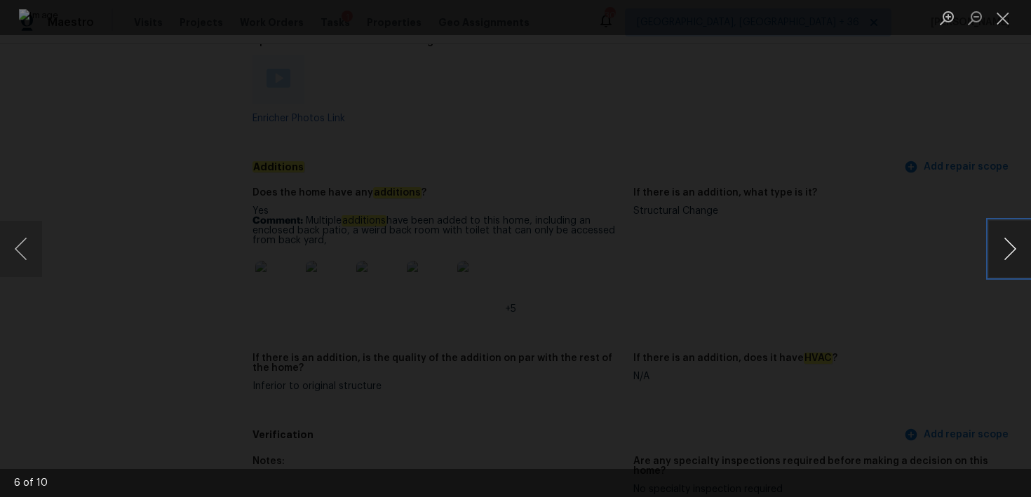
click at [1009, 251] on button "Next image" at bounding box center [1010, 249] width 42 height 56
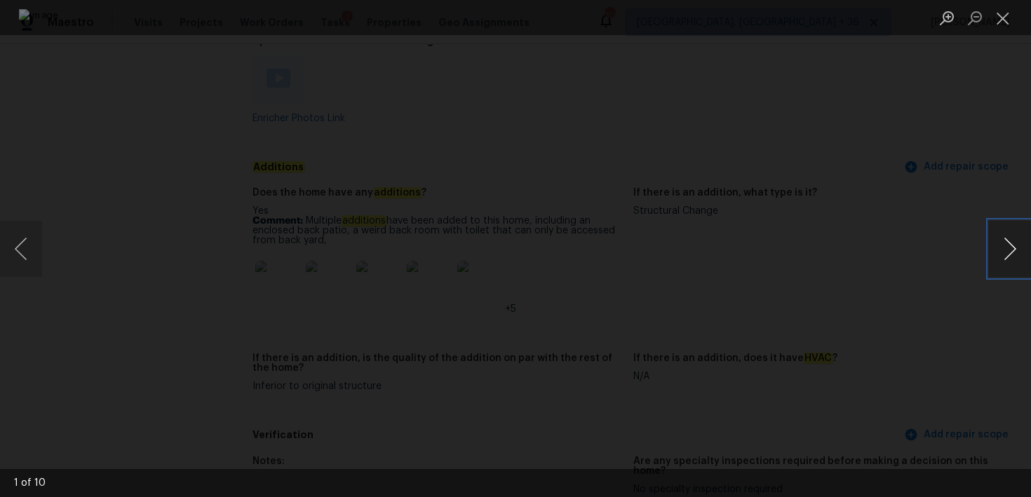
click at [1009, 251] on button "Next image" at bounding box center [1010, 249] width 42 height 56
click at [1005, 17] on button "Close lightbox" at bounding box center [1003, 18] width 28 height 25
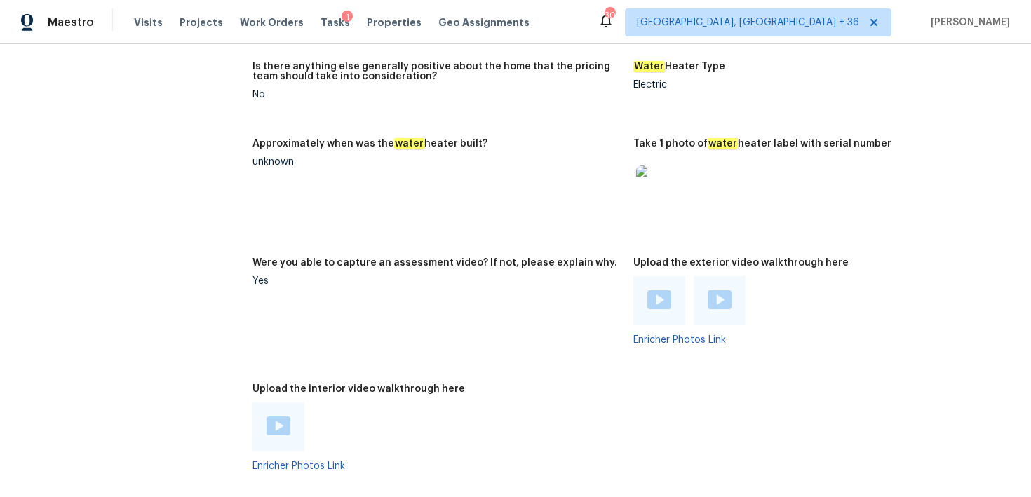
scroll to position [3000, 0]
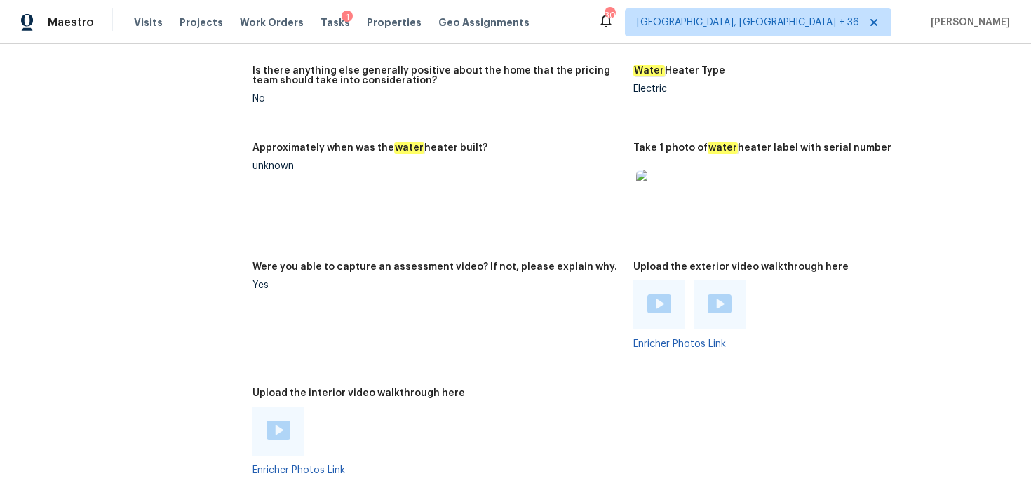
click at [284, 421] on img at bounding box center [278, 430] width 24 height 19
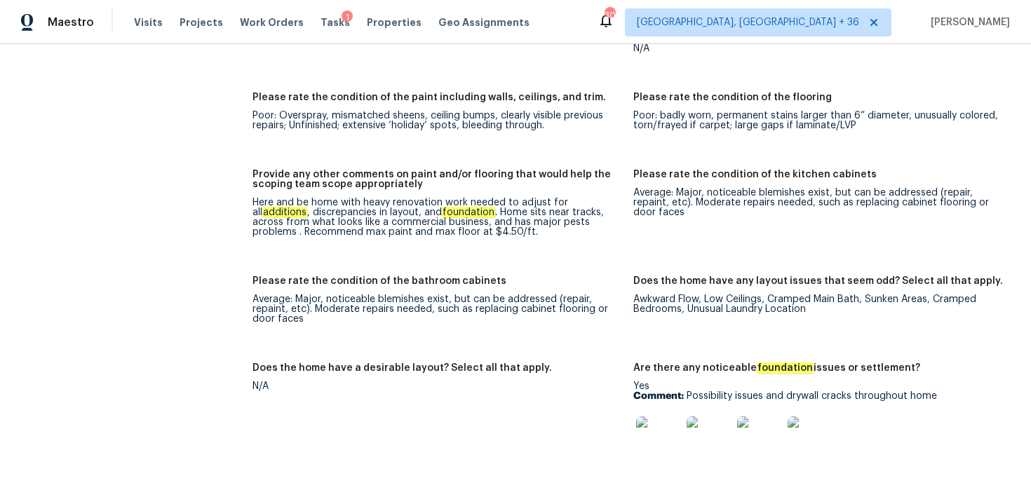
scroll to position [2478, 0]
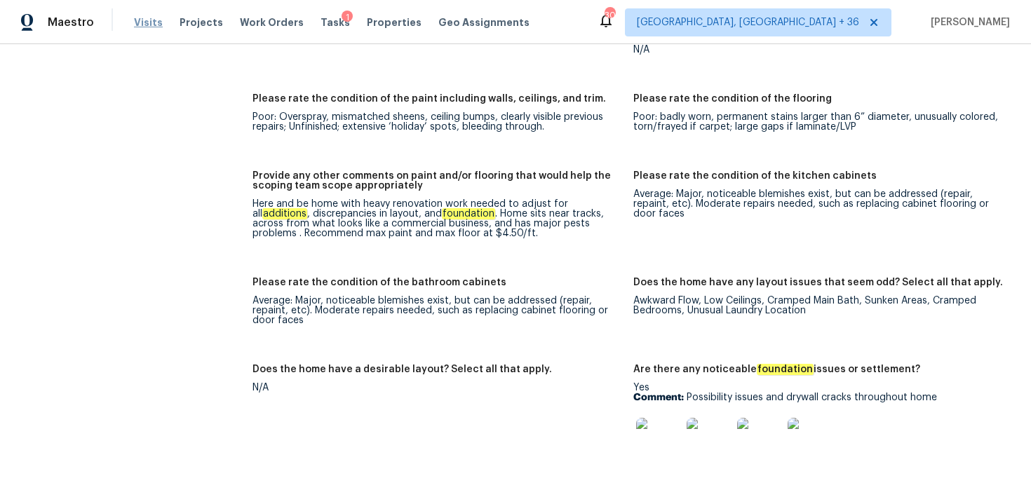
click at [146, 25] on span "Visits" at bounding box center [148, 22] width 29 height 14
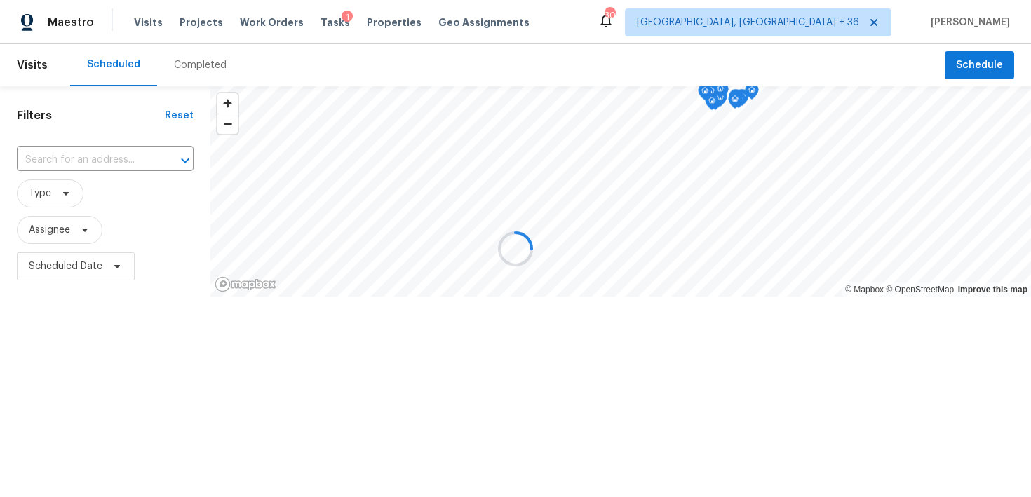
click at [176, 65] on div at bounding box center [515, 248] width 1031 height 497
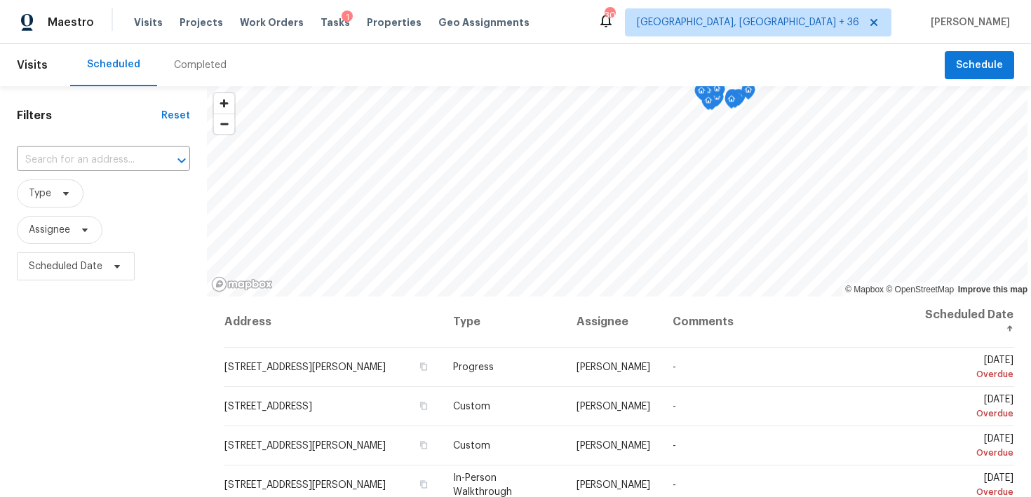
click at [176, 65] on div "Completed" at bounding box center [200, 65] width 53 height 14
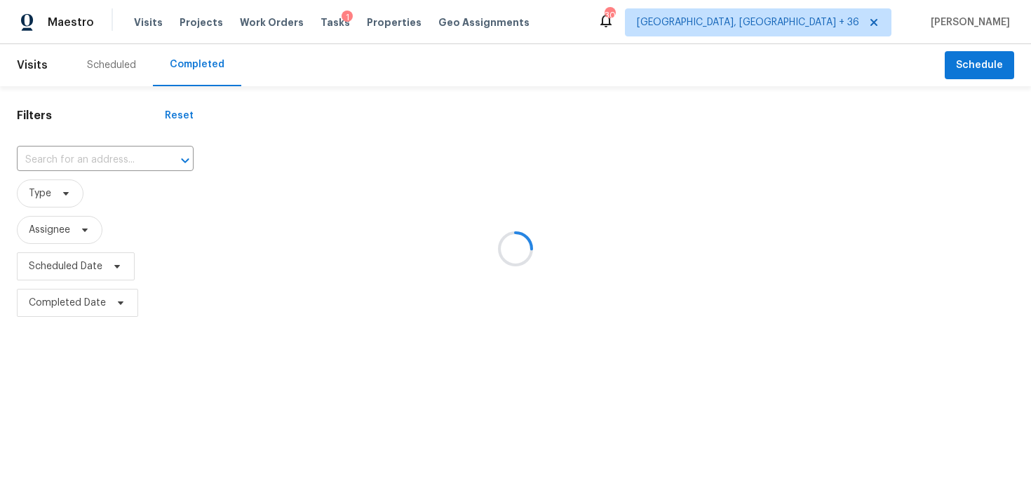
click at [74, 155] on div at bounding box center [515, 248] width 1031 height 497
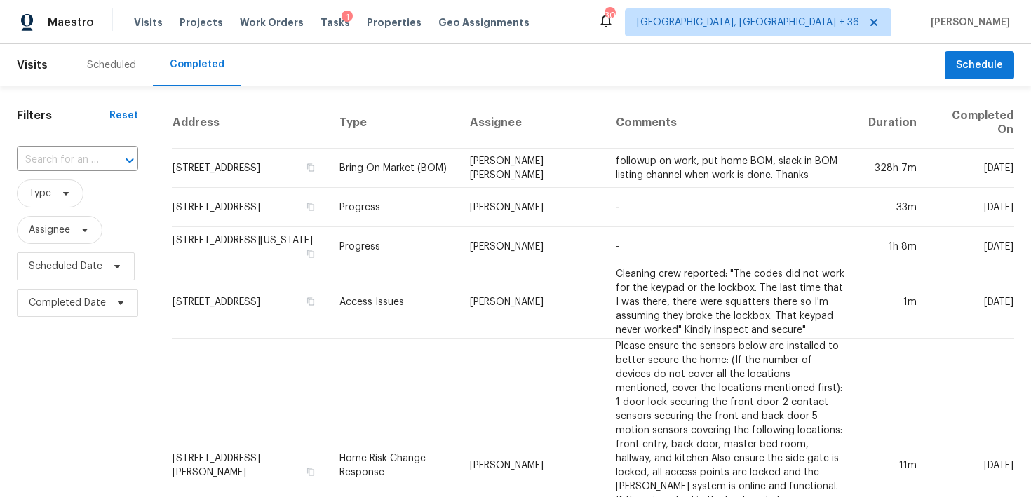
click at [74, 155] on input "text" at bounding box center [58, 160] width 82 height 22
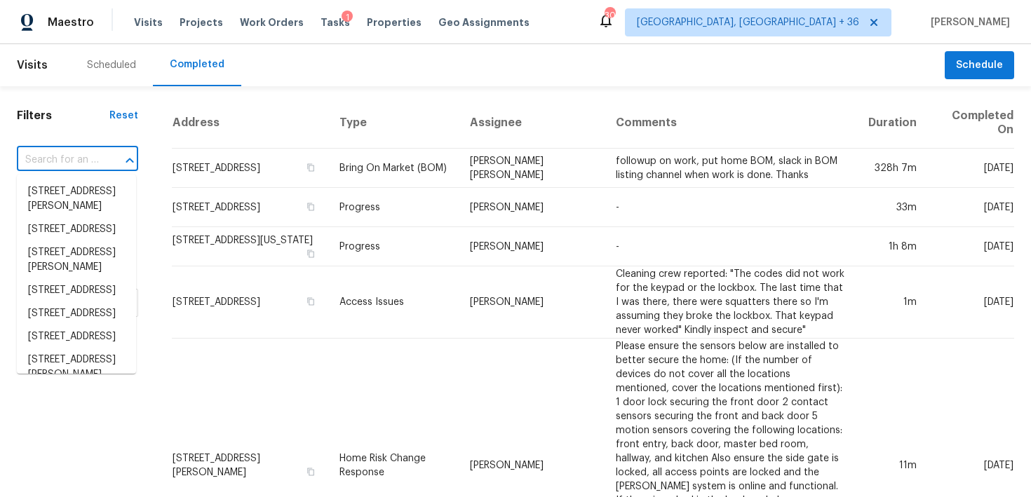
paste input "[STREET_ADDRESS]"
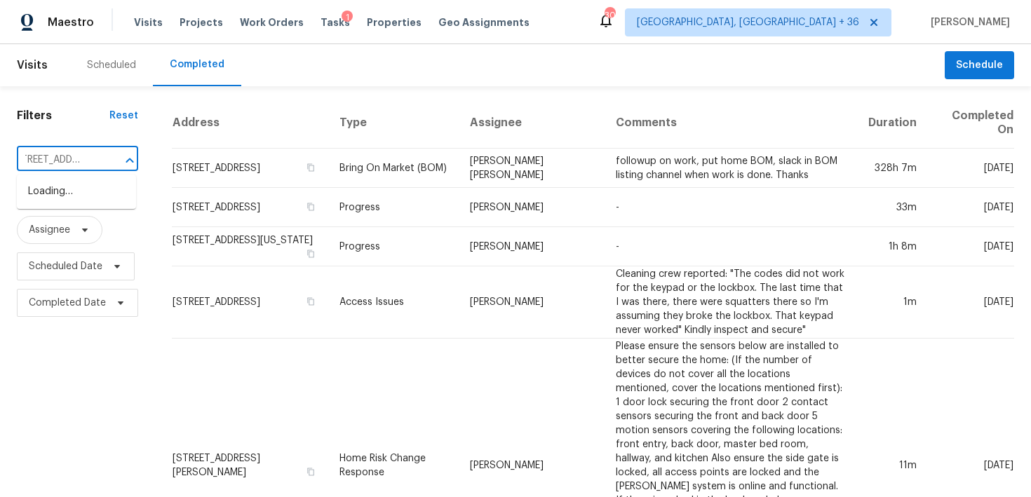
scroll to position [0, 27]
type input "[STREET_ADDRESS]"
click at [54, 196] on li "[STREET_ADDRESS]" at bounding box center [76, 191] width 119 height 23
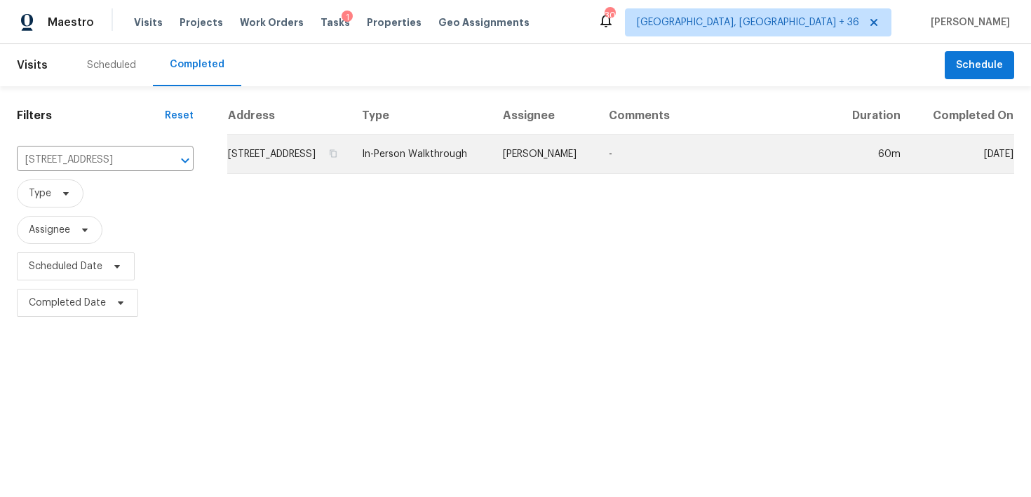
click at [452, 172] on td "In-Person Walkthrough" at bounding box center [421, 154] width 141 height 39
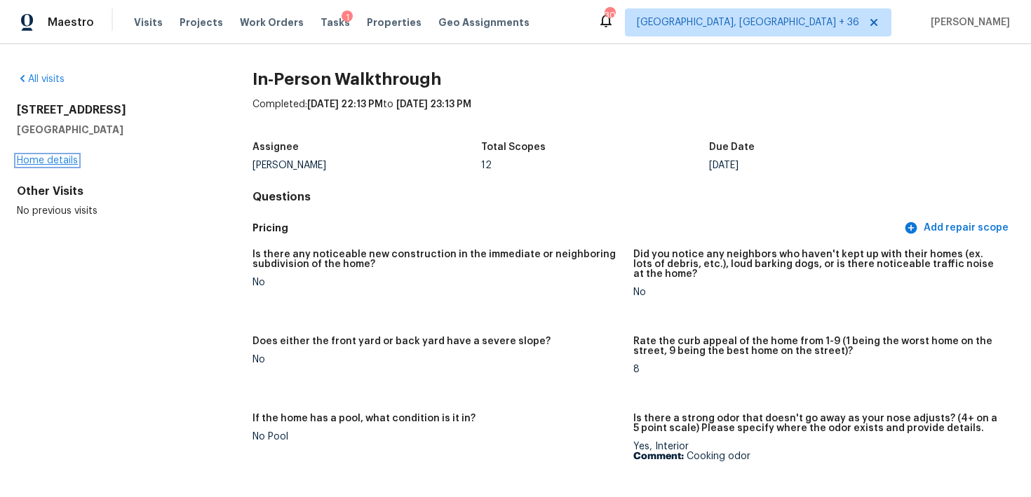
click at [49, 163] on link "Home details" at bounding box center [47, 161] width 61 height 10
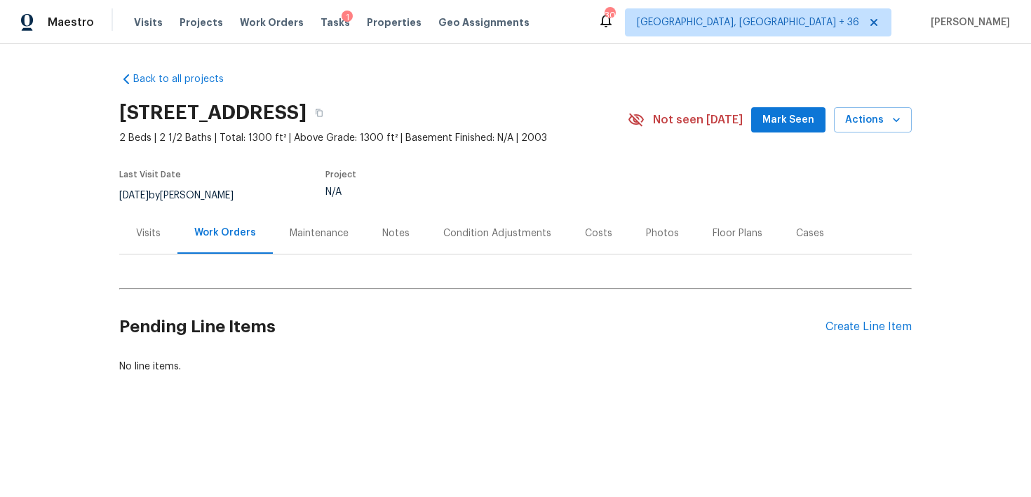
click at [148, 240] on div "Visits" at bounding box center [148, 233] width 25 height 14
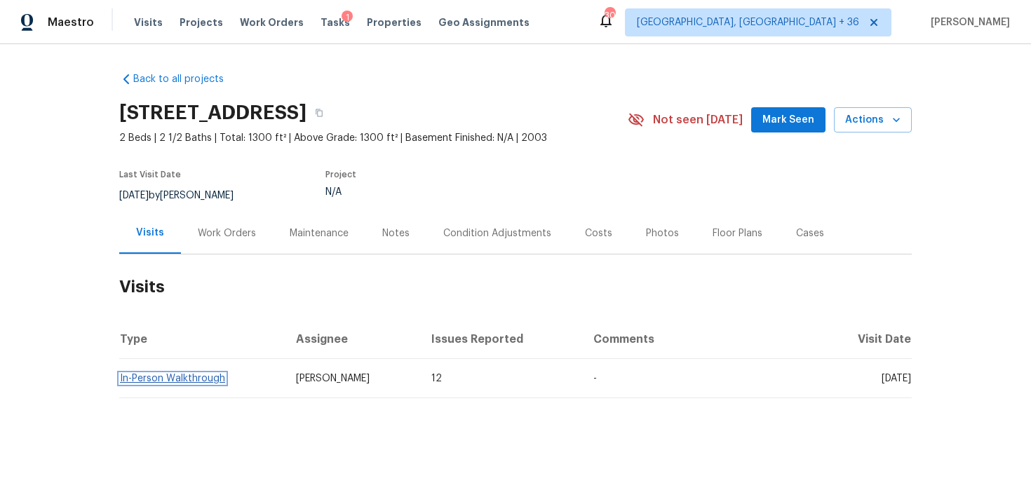
click at [201, 384] on link "In-Person Walkthrough" at bounding box center [172, 379] width 105 height 10
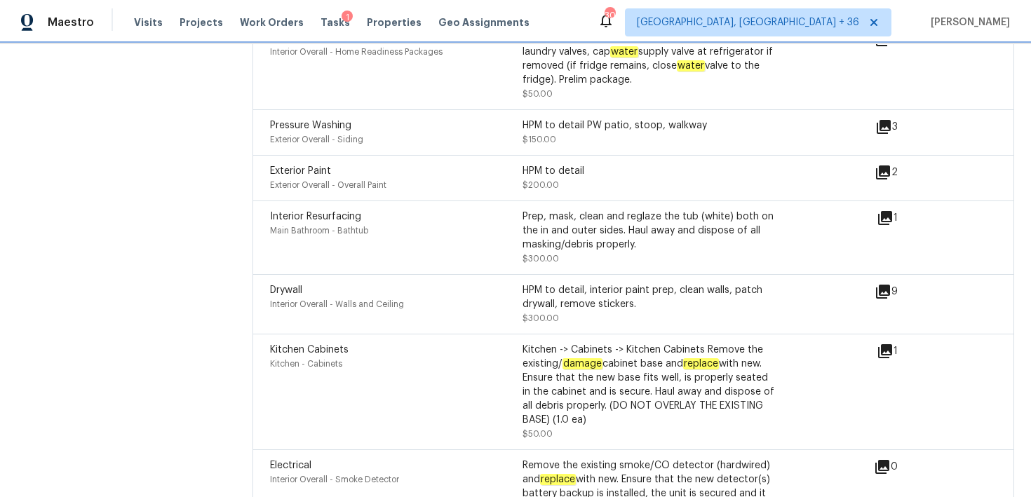
scroll to position [3695, 0]
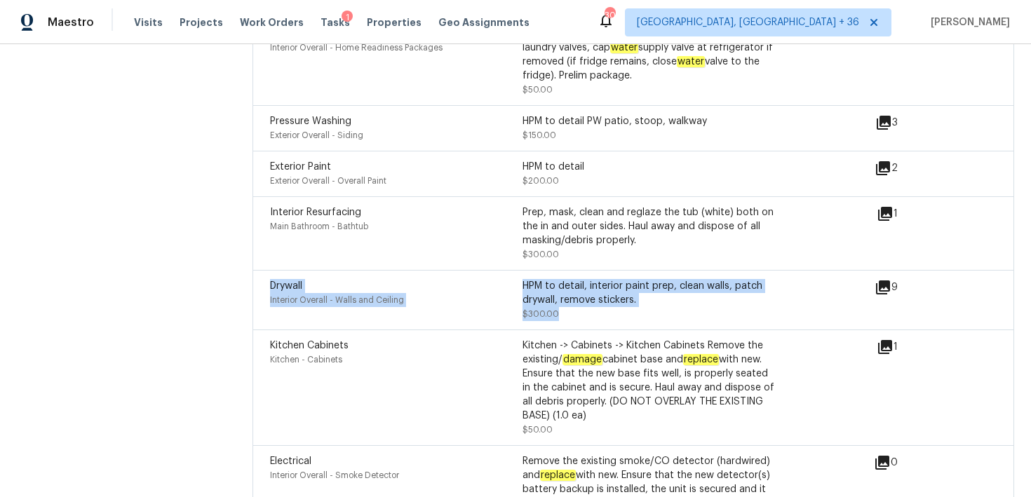
drag, startPoint x: 514, startPoint y: 248, endPoint x: 613, endPoint y: 278, distance: 104.0
click at [612, 278] on div "Drywall Interior Overall - Walls and Ceiling HPM to detail, interior paint prep…" at bounding box center [632, 300] width 761 height 60
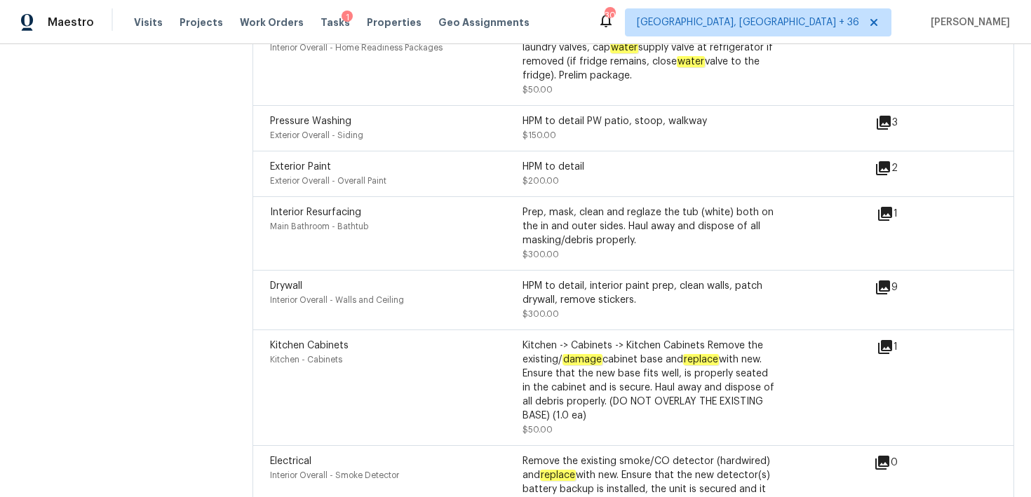
click at [646, 287] on div "HPM to detail, interior paint prep, clean walls, patch drywall, remove stickers…" at bounding box center [648, 300] width 252 height 42
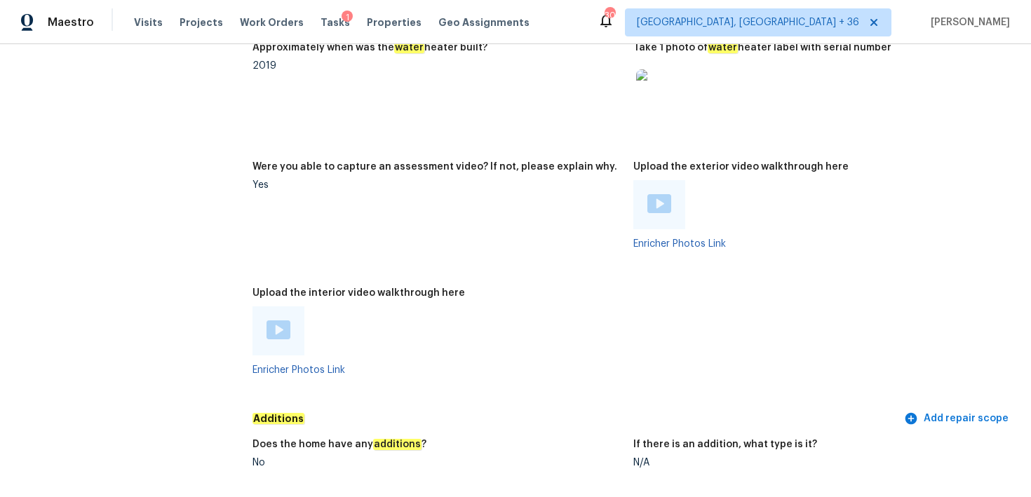
scroll to position [2783, 0]
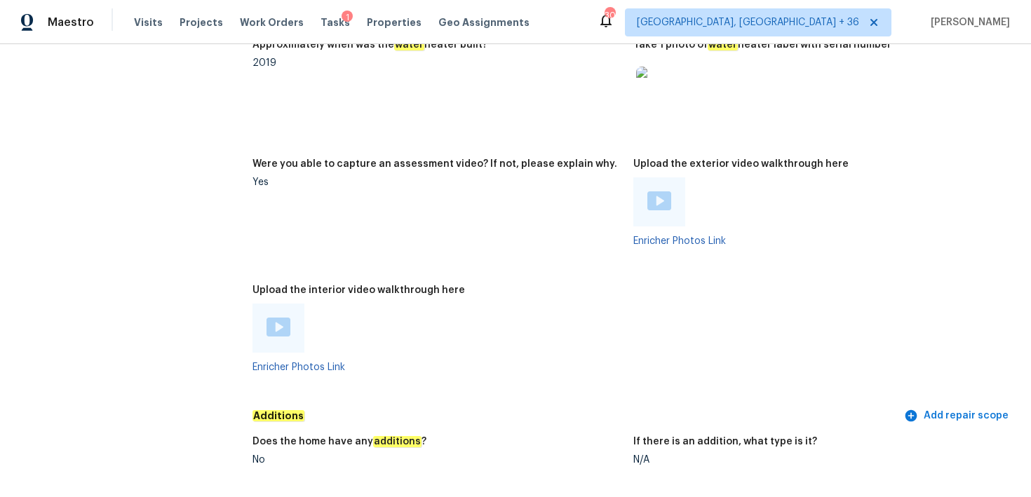
click at [285, 323] on div at bounding box center [278, 328] width 52 height 49
click at [275, 318] on img at bounding box center [278, 327] width 24 height 19
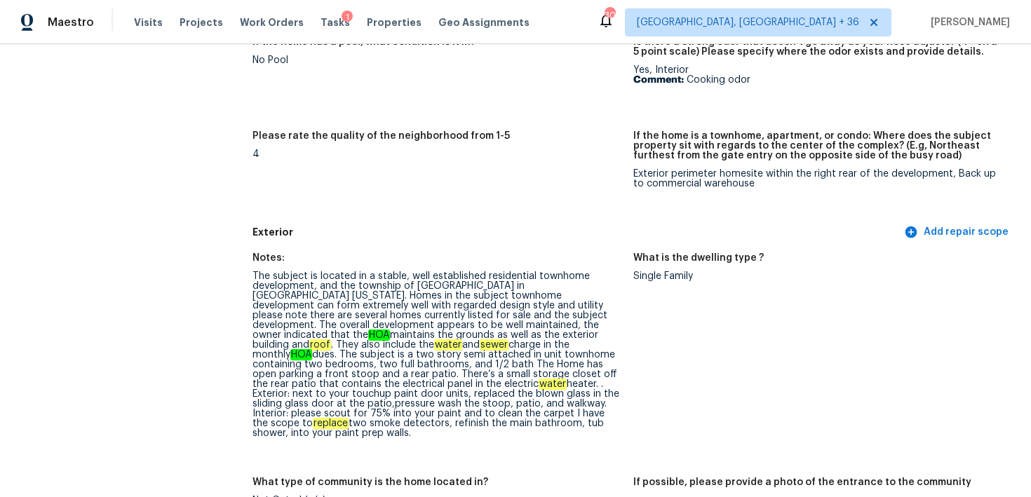
scroll to position [433, 0]
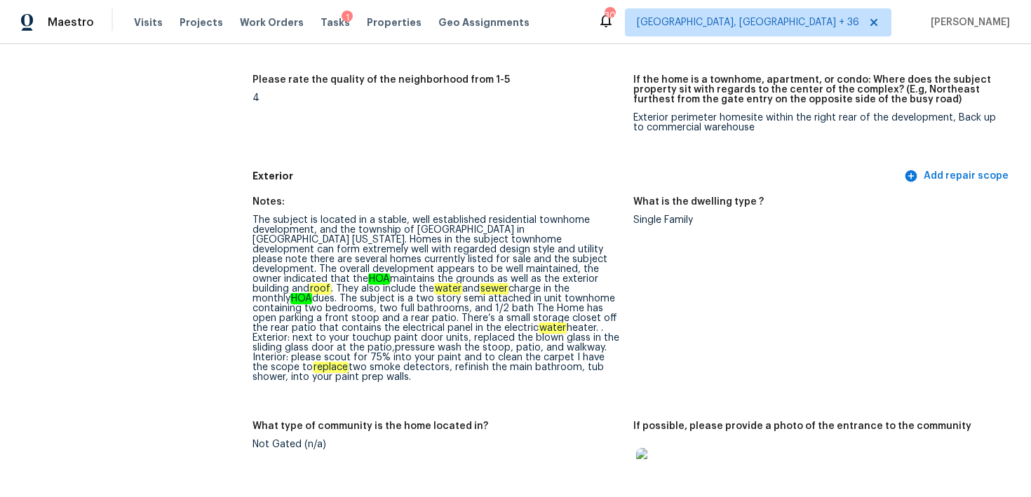
drag, startPoint x: 381, startPoint y: 254, endPoint x: 491, endPoint y: 327, distance: 132.0
click at [491, 325] on div "The subject is located in a stable, well established residential townhome devel…" at bounding box center [436, 298] width 369 height 167
drag, startPoint x: 376, startPoint y: 344, endPoint x: 506, endPoint y: 367, distance: 131.9
click at [506, 367] on div "The subject is located in a stable, well established residential townhome devel…" at bounding box center [436, 298] width 369 height 167
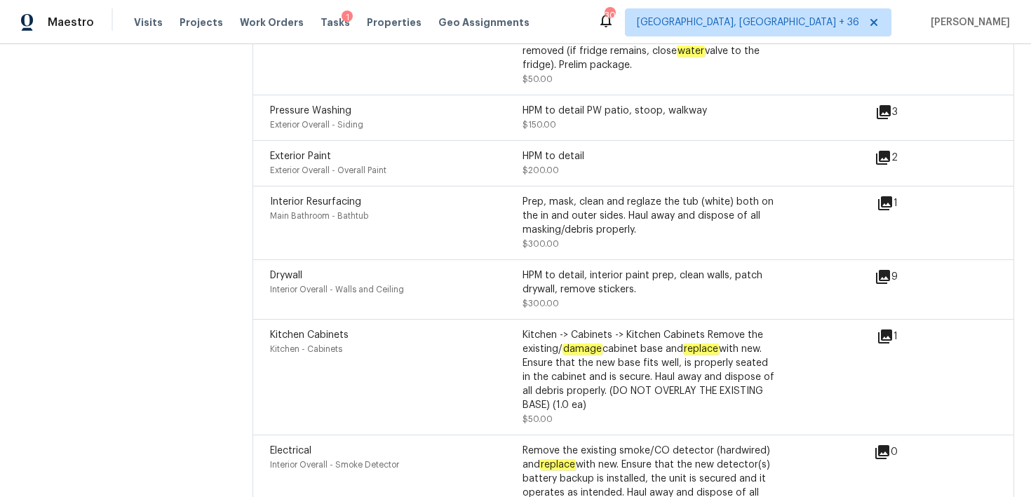
scroll to position [3684, 0]
